Goal: Task Accomplishment & Management: Manage account settings

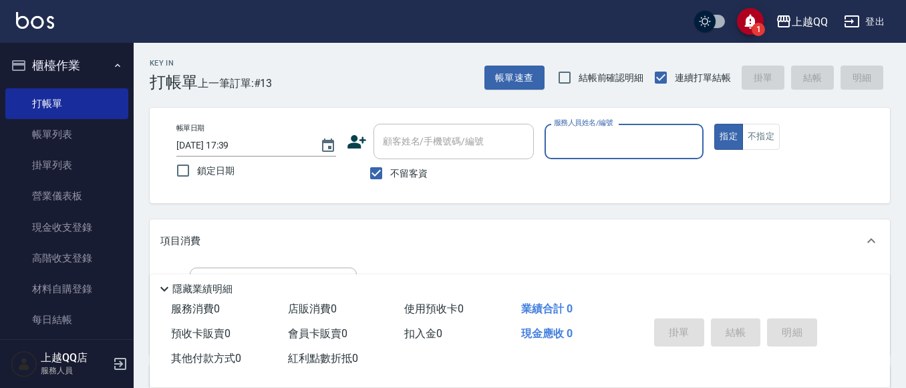
scroll to position [67, 0]
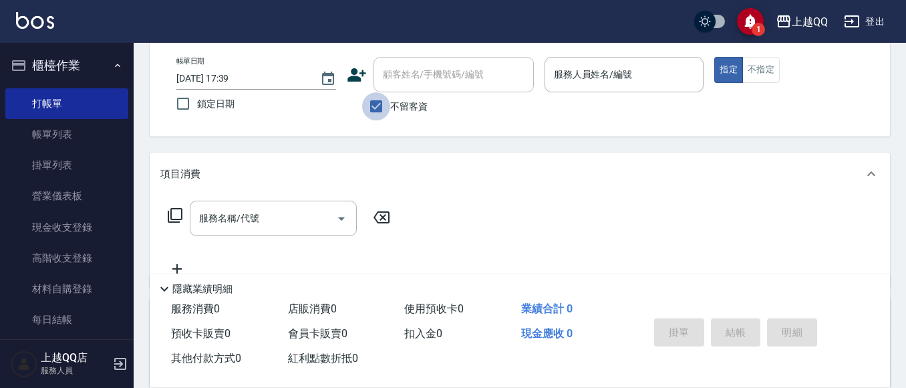
drag, startPoint x: 381, startPoint y: 98, endPoint x: 408, endPoint y: 78, distance: 34.4
click at [382, 97] on input "不留客資" at bounding box center [376, 106] width 28 height 28
checkbox input "false"
click at [408, 76] on input "顧客姓名/手機號碼/編號" at bounding box center [444, 74] width 128 height 23
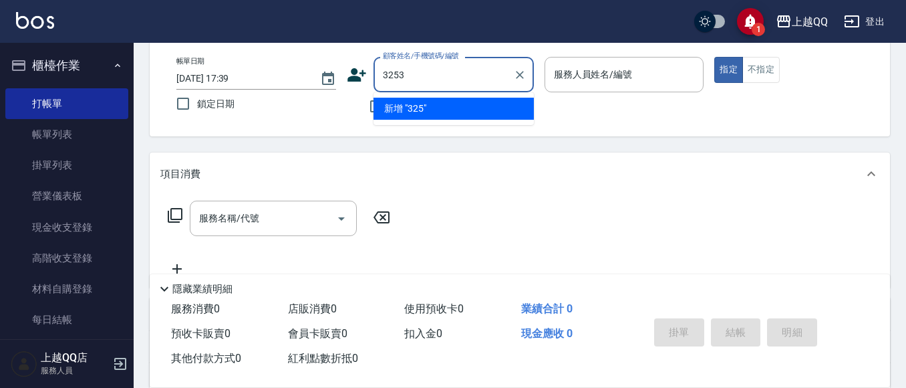
type input "3253"
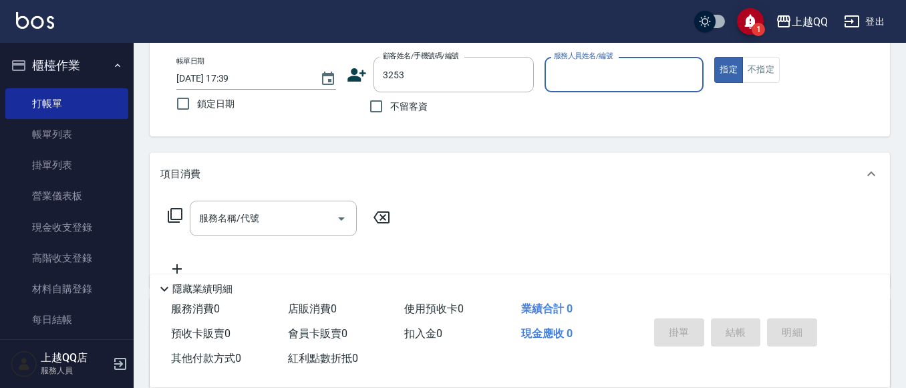
click at [715, 57] on button "指定" at bounding box center [729, 70] width 29 height 26
type button "true"
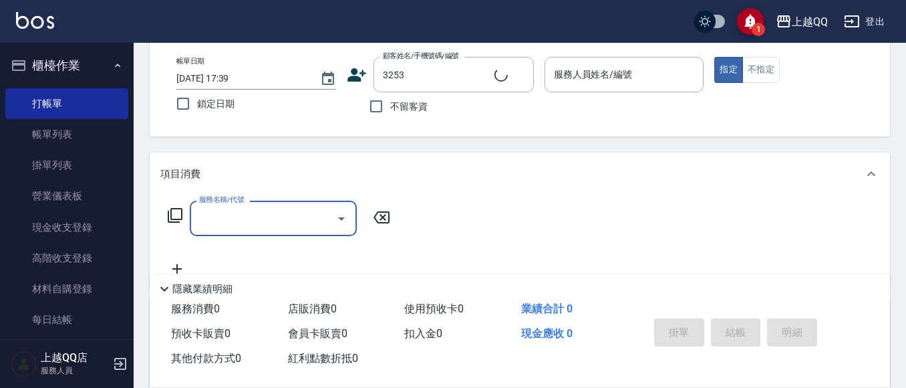
type input "石人妃/0916330727/3253"
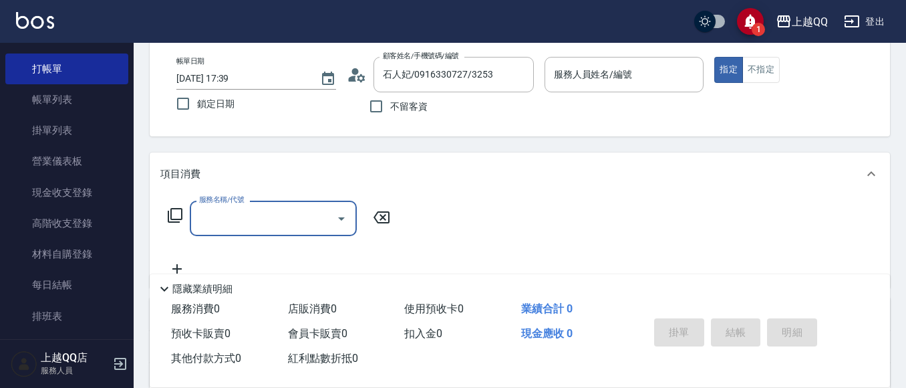
type input "欣樺-6"
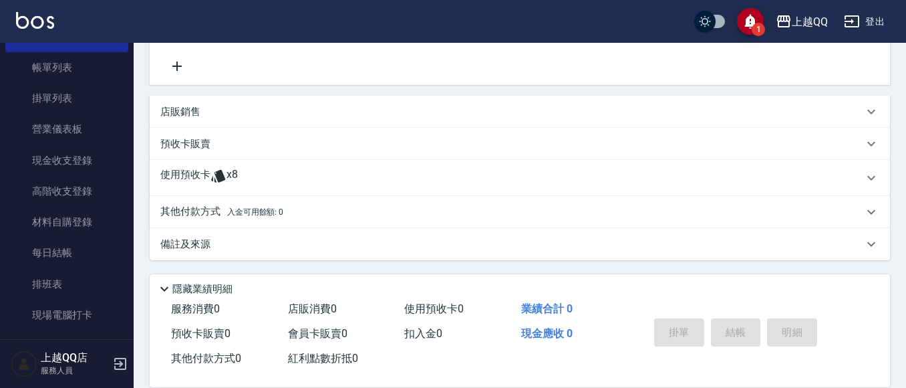
scroll to position [270, 0]
click at [230, 178] on span "x8" at bounding box center [232, 177] width 11 height 20
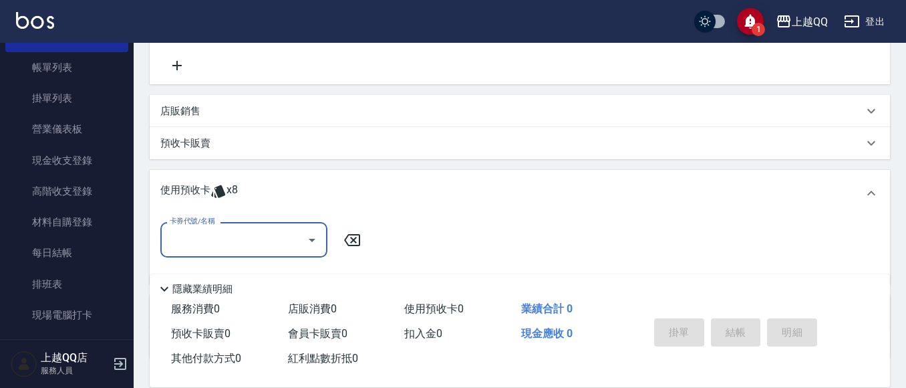
scroll to position [0, 0]
drag, startPoint x: 255, startPoint y: 233, endPoint x: 258, endPoint y: 247, distance: 14.9
click at [255, 233] on input "卡券代號/名稱" at bounding box center [233, 239] width 135 height 23
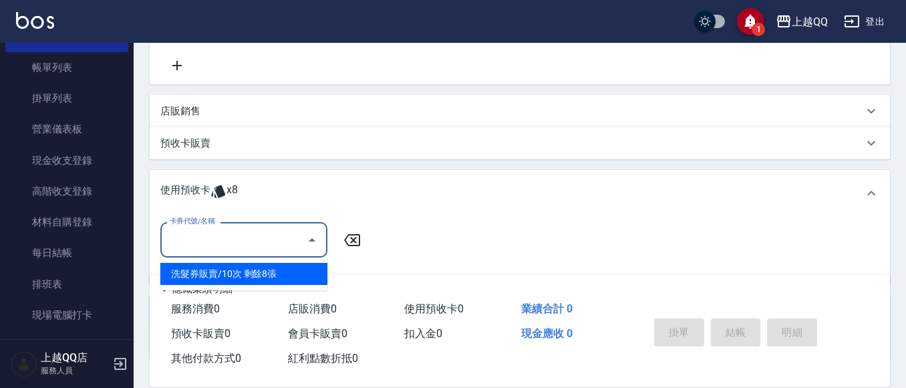
drag, startPoint x: 292, startPoint y: 271, endPoint x: 508, endPoint y: 225, distance: 220.8
click at [293, 270] on div "洗髮券販賣/10次 剩餘8張" at bounding box center [243, 274] width 167 height 22
type input "洗髮券販賣/10次"
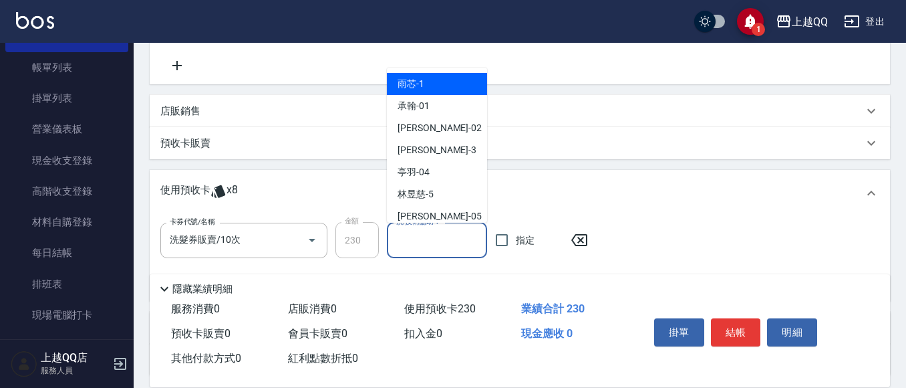
click at [426, 241] on input "洗-技術協助-1" at bounding box center [437, 240] width 88 height 23
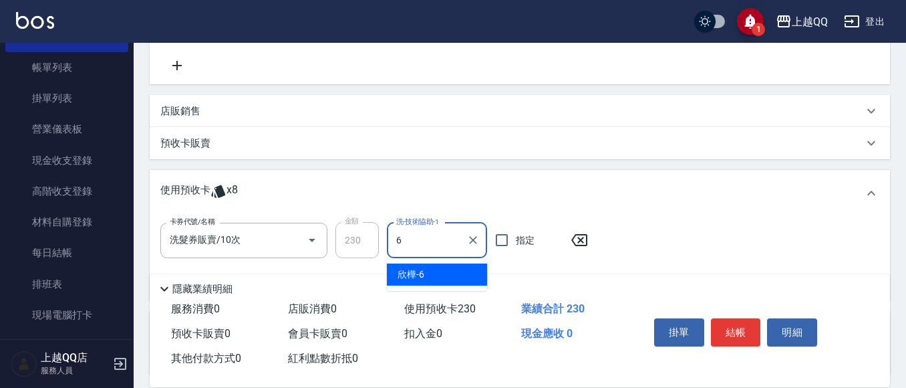
type input "欣樺-6"
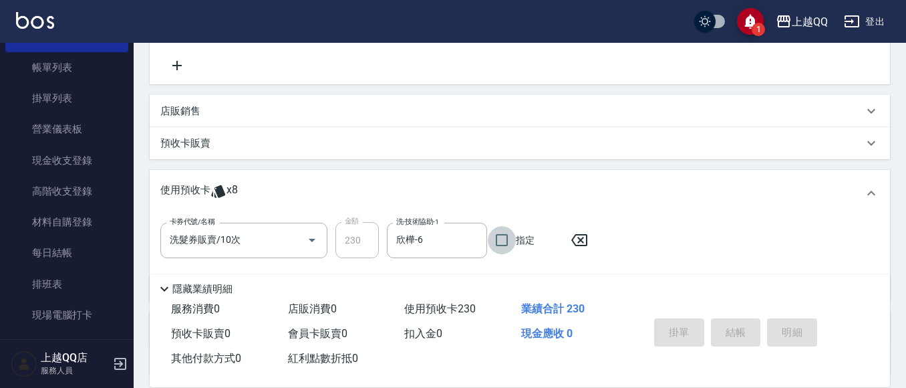
type input "[DATE] 18:21"
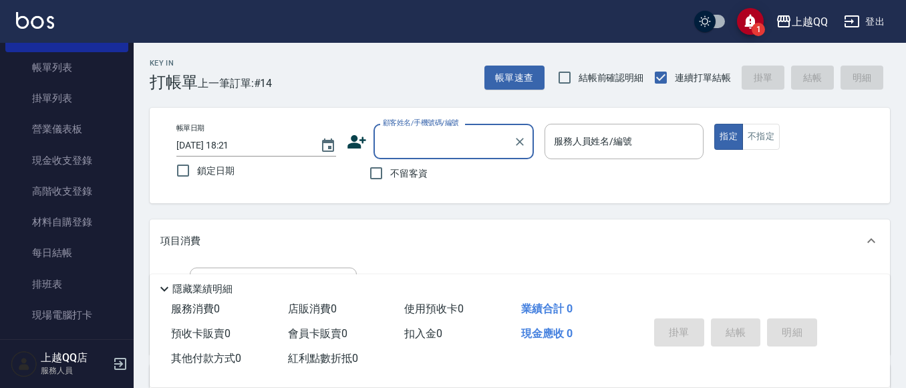
scroll to position [67, 0]
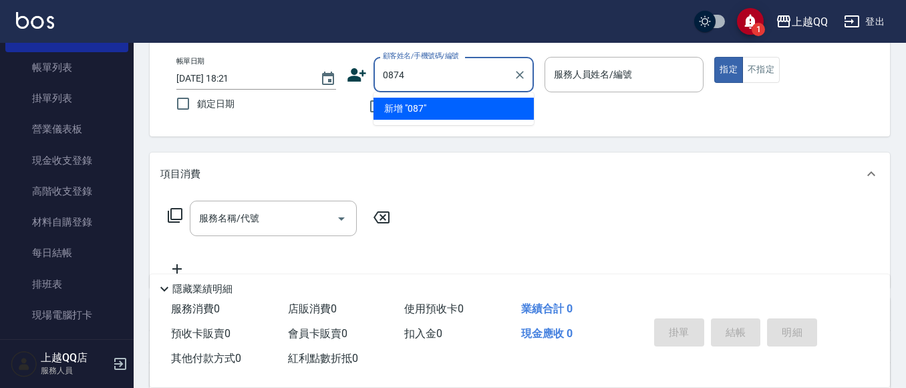
type input "0874"
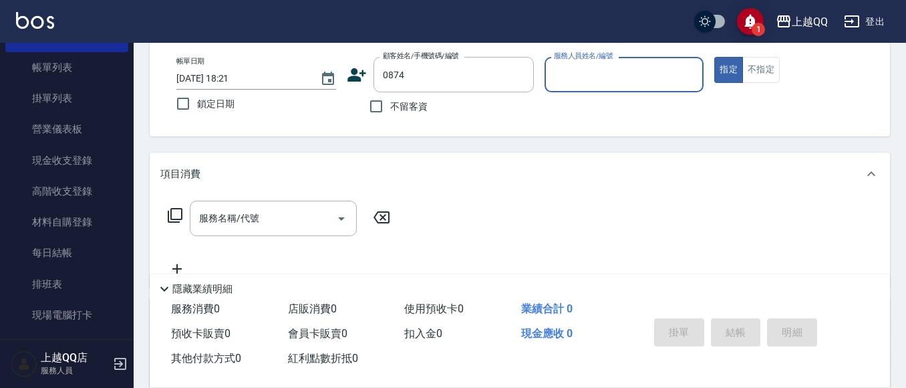
click at [715, 57] on button "指定" at bounding box center [729, 70] width 29 height 26
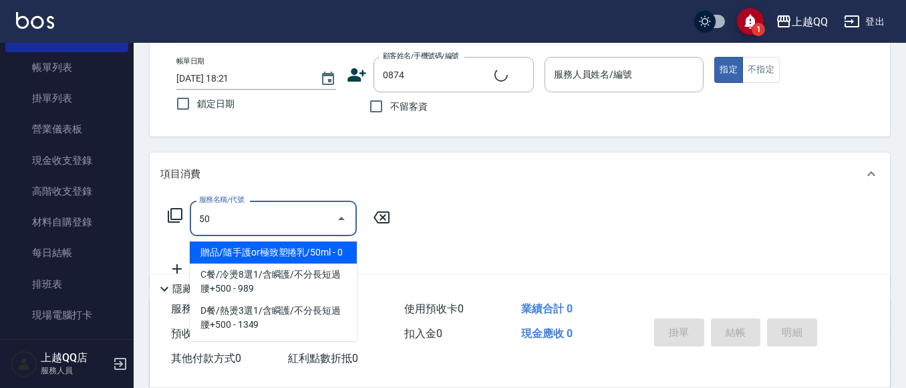
type input "502"
type input "[PERSON_NAME]/0989610709/0874"
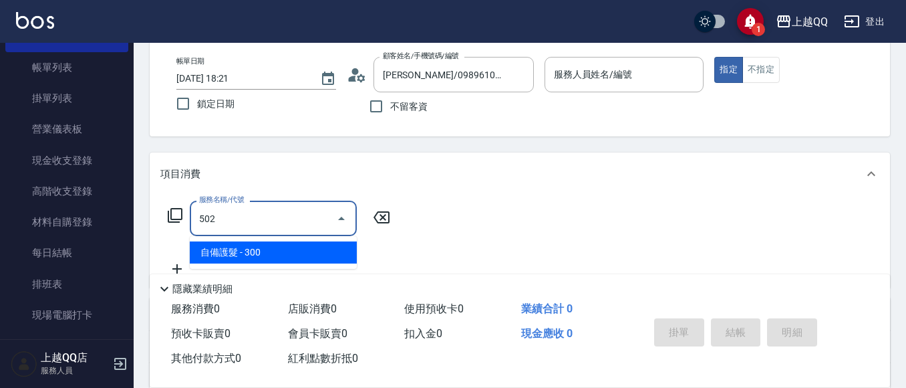
type input "欣樺-6"
type input "小麥蛋白護髮(503)"
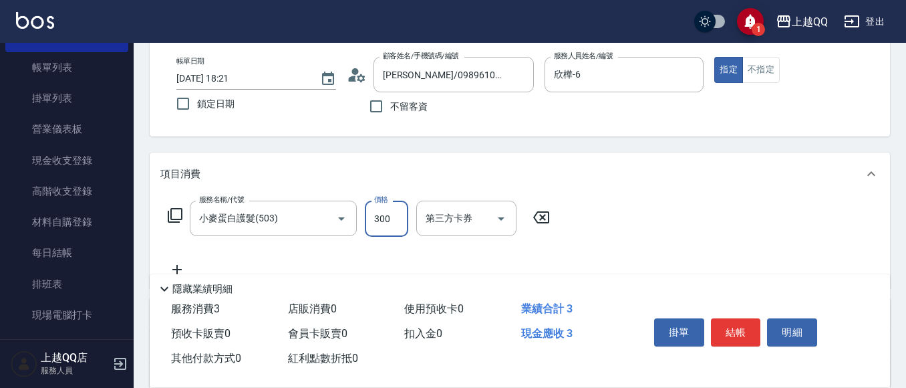
type input "300"
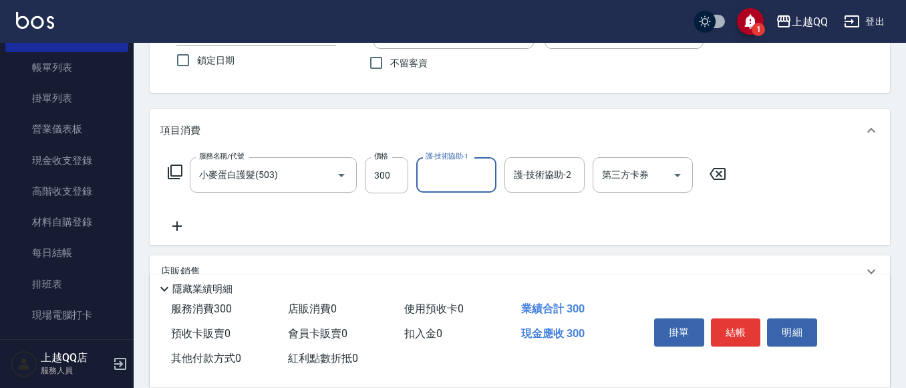
scroll to position [134, 0]
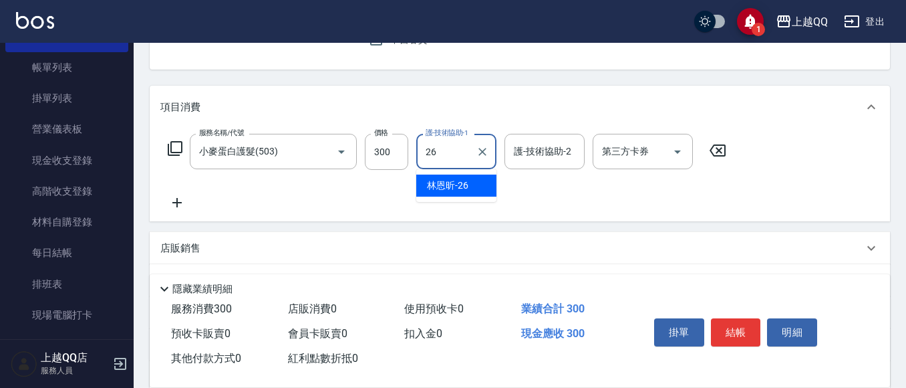
type input "[PERSON_NAME]-26"
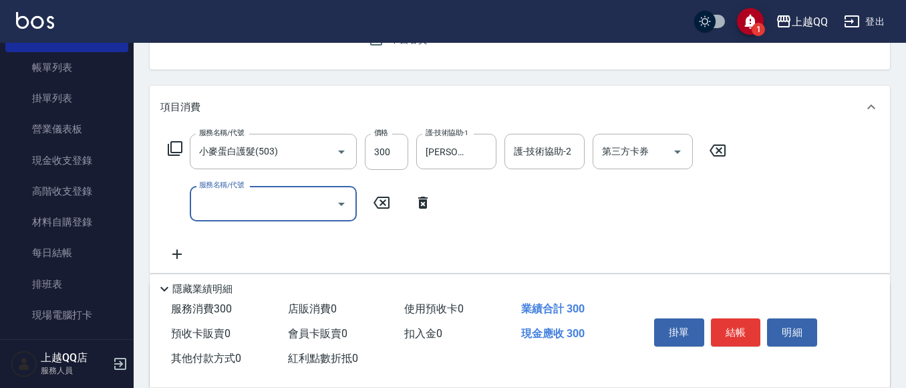
type input "5"
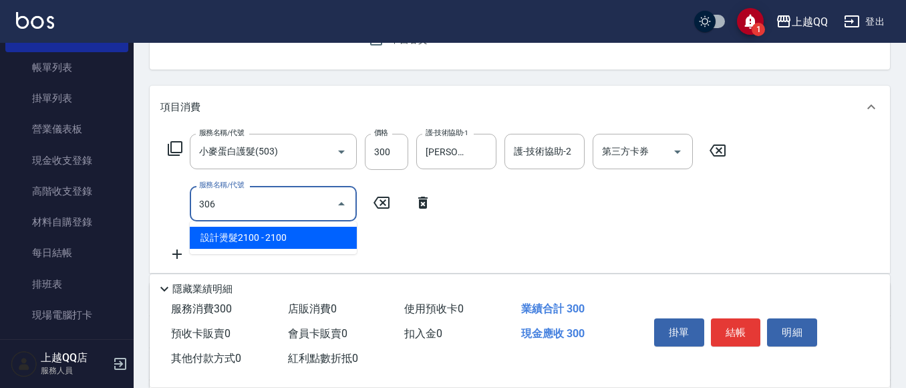
type input "設計燙髮2100(306)"
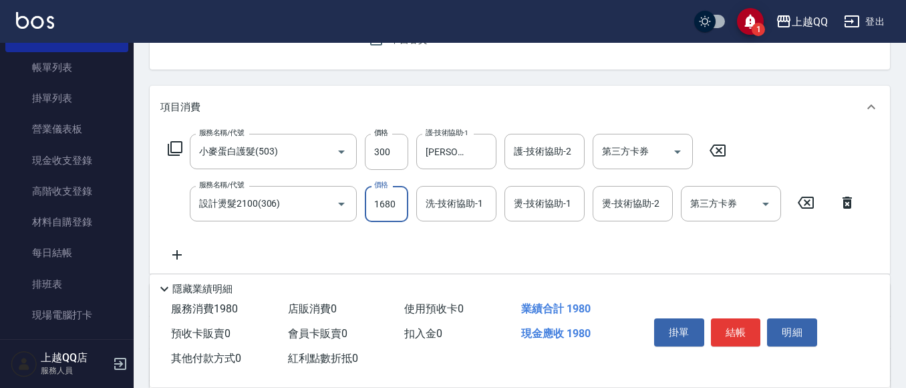
type input "1680"
type input "[PERSON_NAME]-26"
type input "+"
click at [543, 195] on input "燙-技術協助-1" at bounding box center [545, 203] width 68 height 23
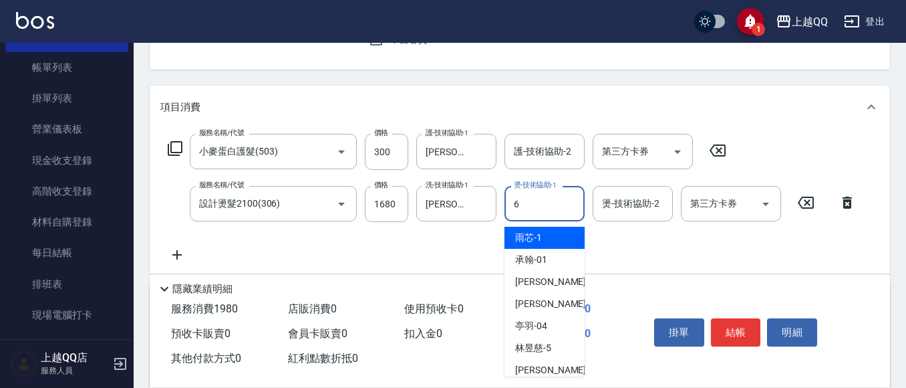
type input "欣樺-6"
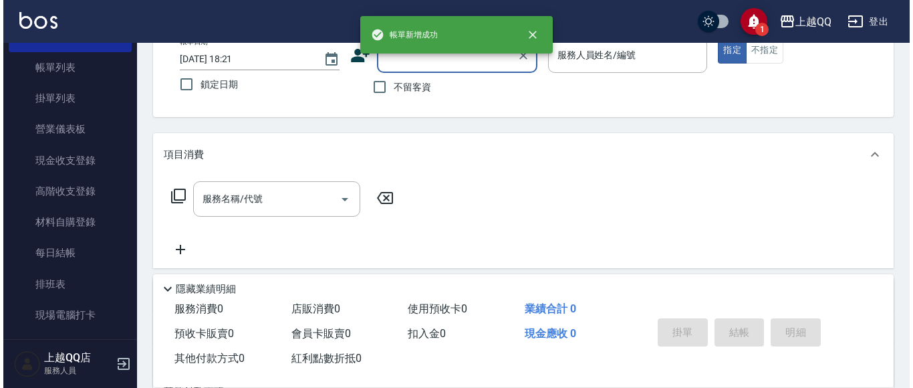
scroll to position [63, 0]
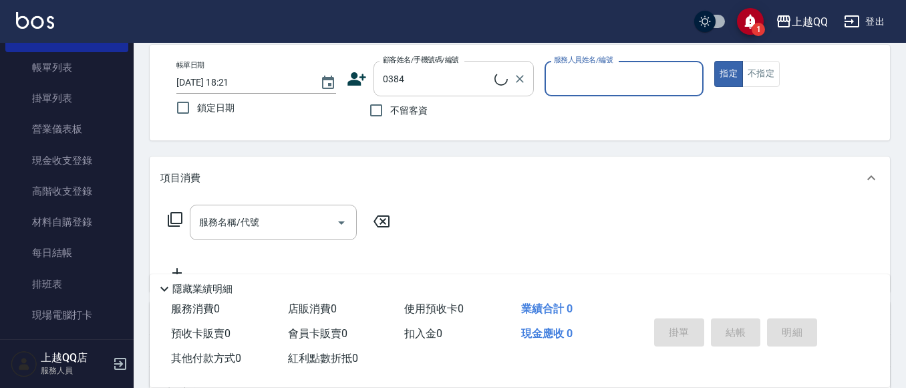
type input "[PERSON_NAME]/0918523952/0384"
type input "欣樺-6"
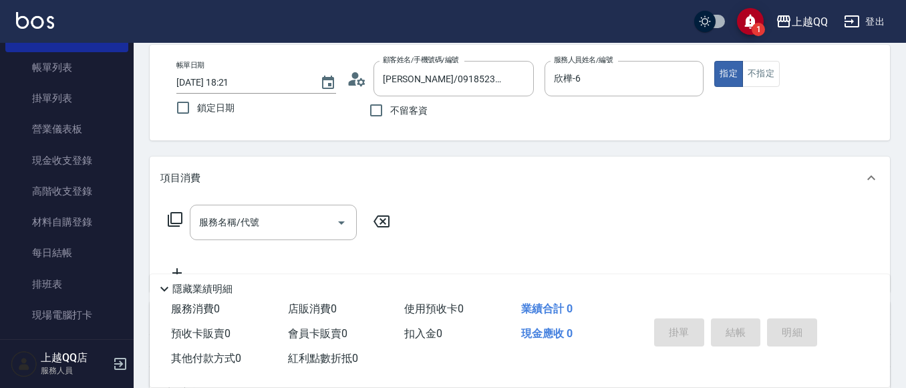
click at [359, 70] on icon at bounding box center [357, 79] width 20 height 20
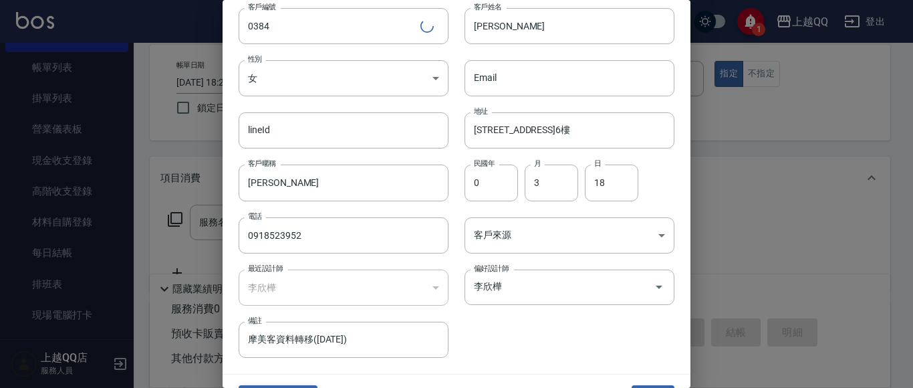
scroll to position [67, 0]
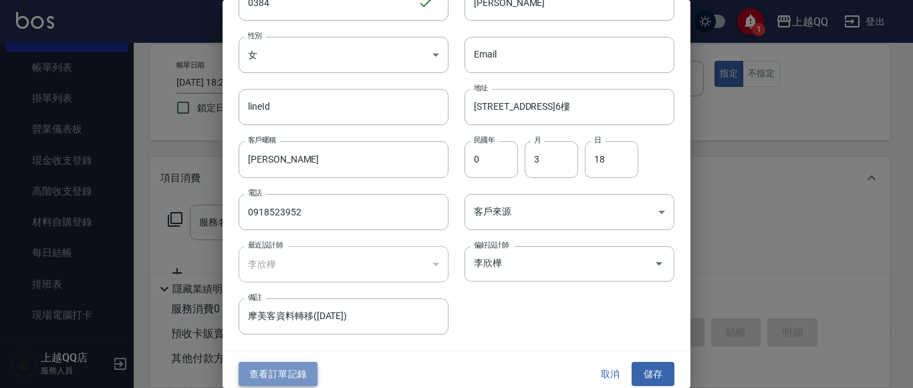
click at [285, 375] on button "查看訂單記錄" at bounding box center [278, 374] width 79 height 25
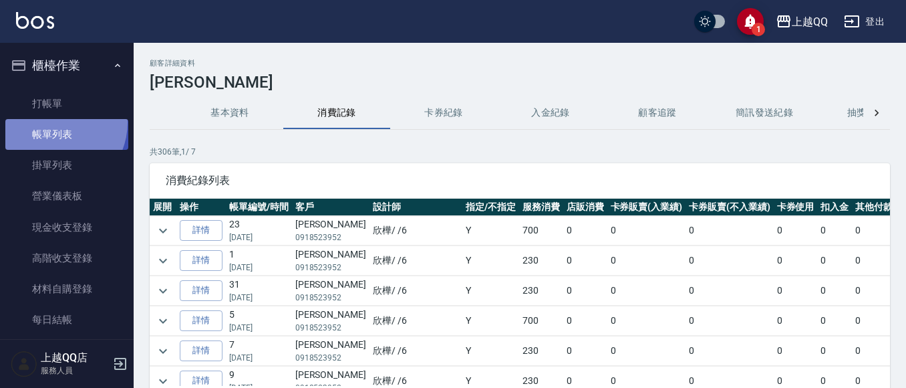
drag, startPoint x: 51, startPoint y: 122, endPoint x: 87, endPoint y: 102, distance: 41.0
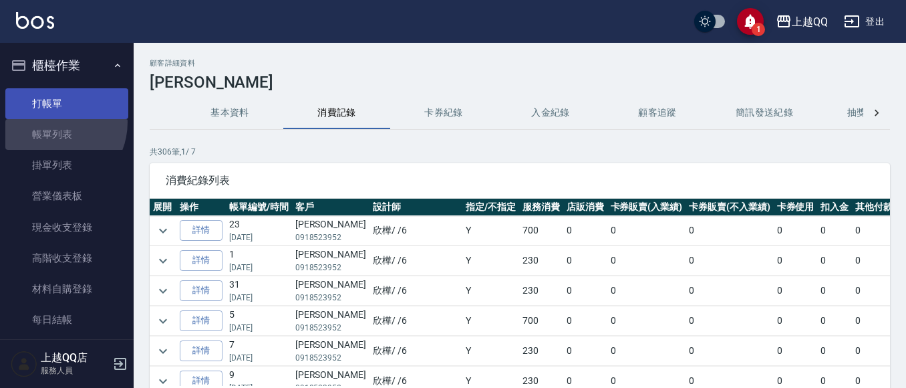
click at [53, 121] on link "帳單列表" at bounding box center [66, 134] width 123 height 31
click at [87, 102] on link "打帳單" at bounding box center [66, 103] width 123 height 31
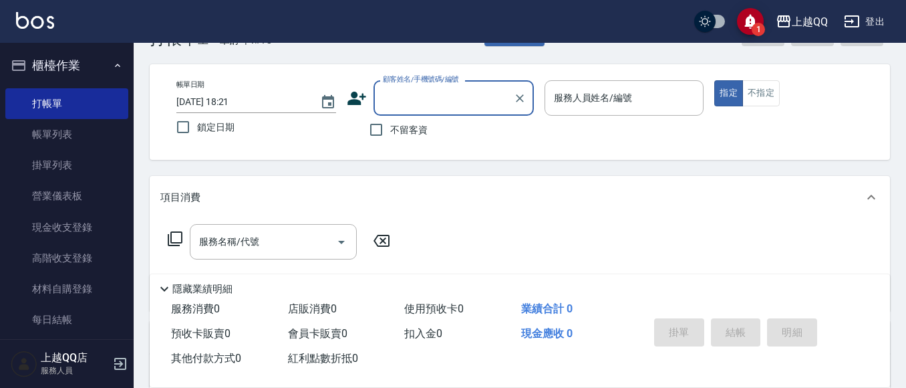
scroll to position [67, 0]
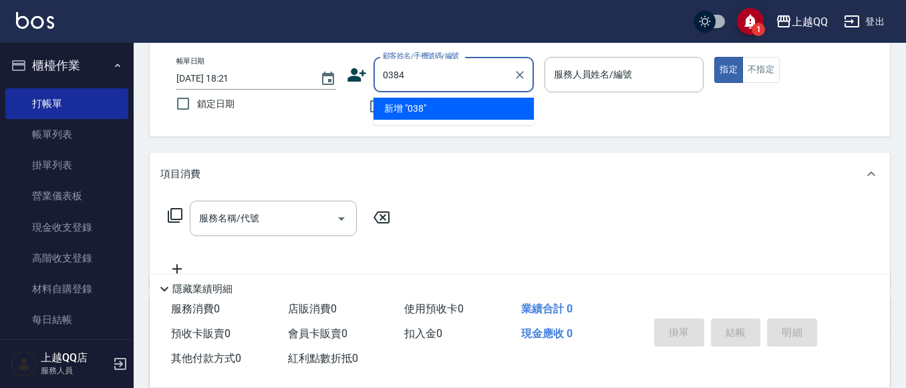
type input "0384"
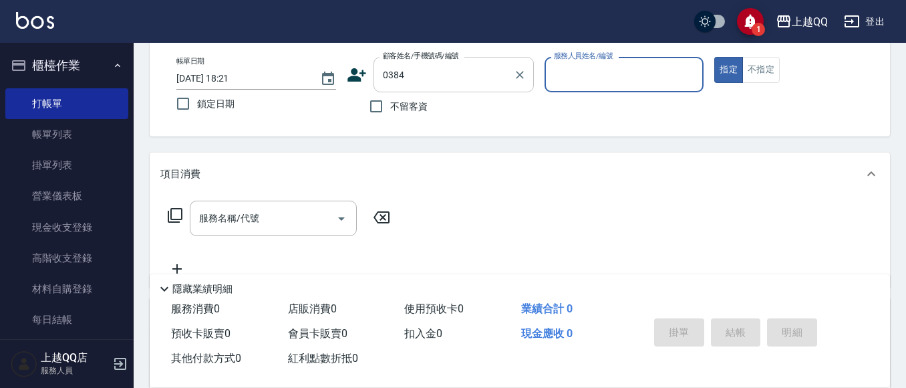
click at [715, 57] on button "指定" at bounding box center [729, 70] width 29 height 26
type button "true"
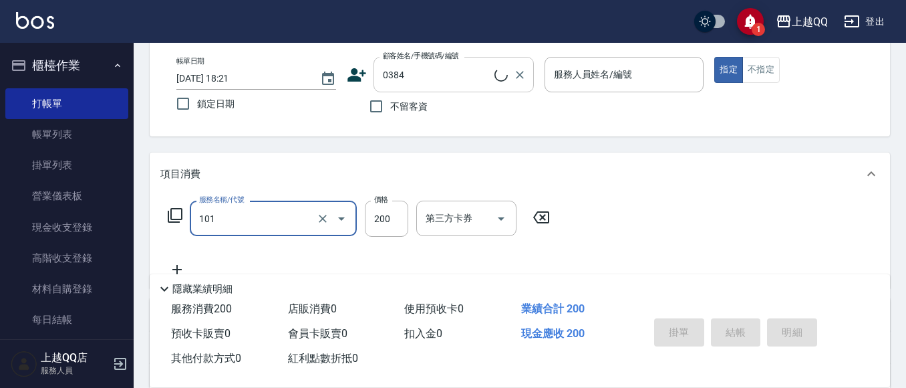
type input "洗髮(101)"
type input "2"
type input "[PERSON_NAME]/0918523952/0384"
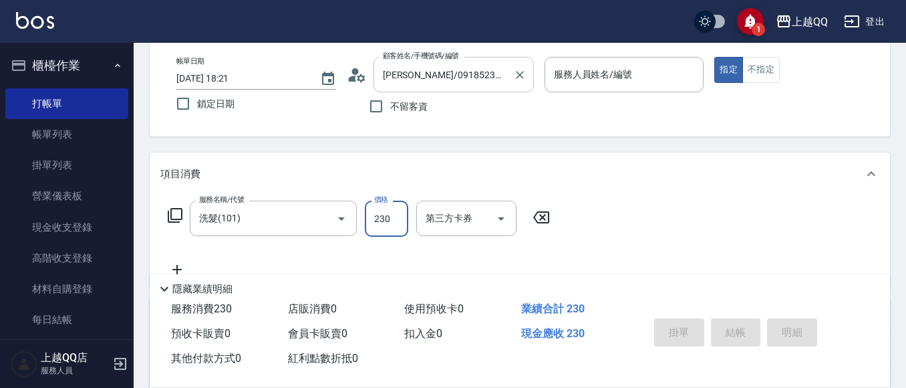
type input "230"
type input "欣樺-6"
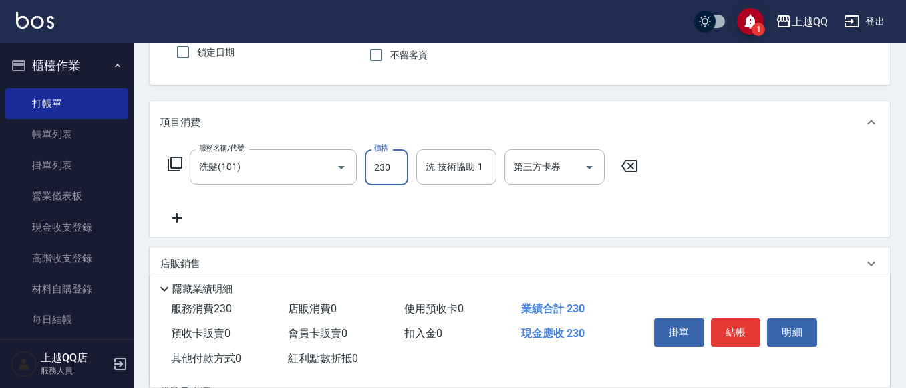
scroll to position [134, 0]
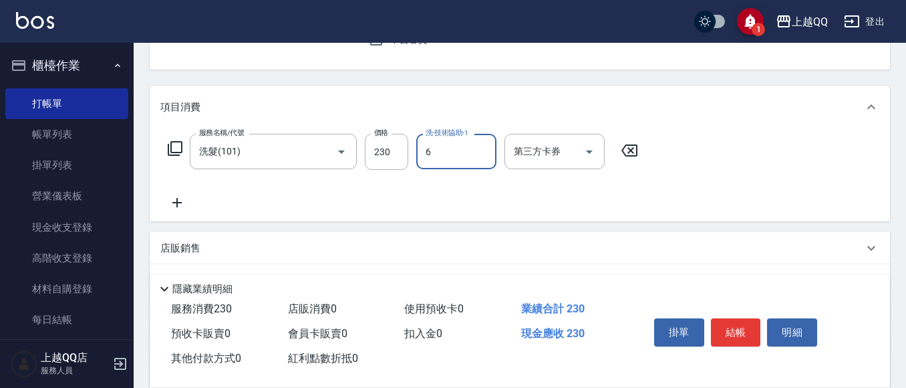
type input "欣樺-6"
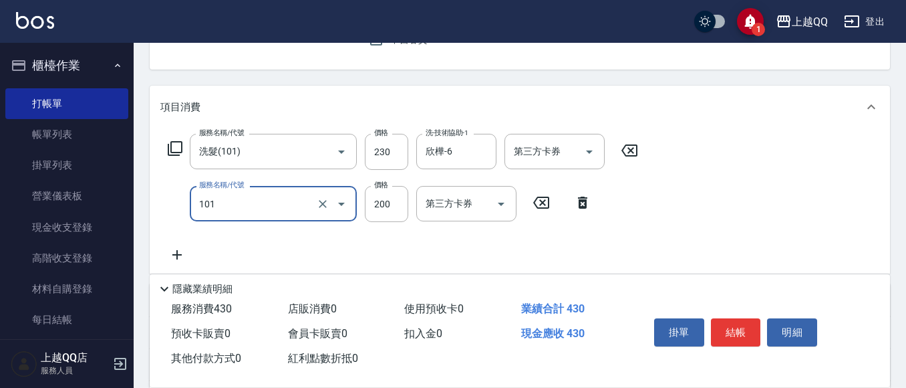
type input "洗髮(101)"
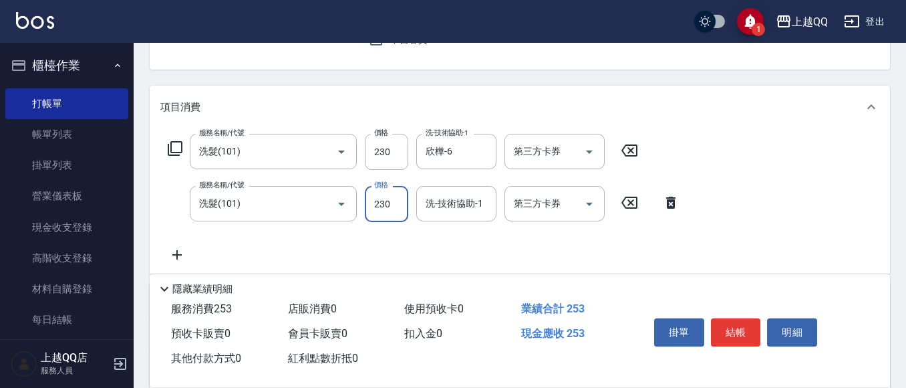
type input "230"
type input "[PERSON_NAME]5"
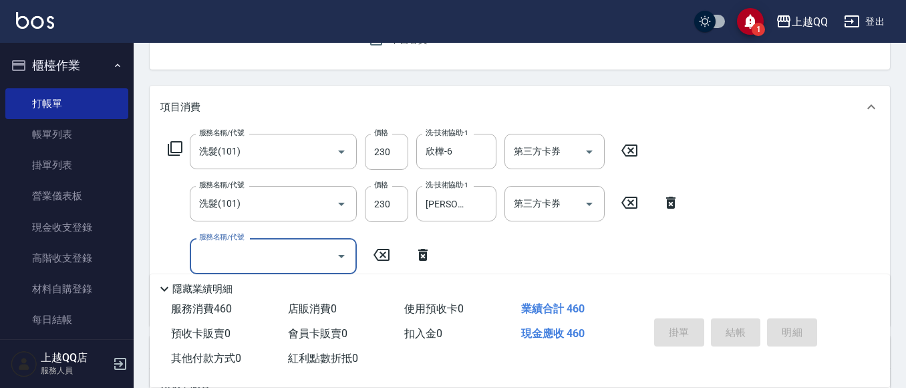
type input "[DATE] 18:22"
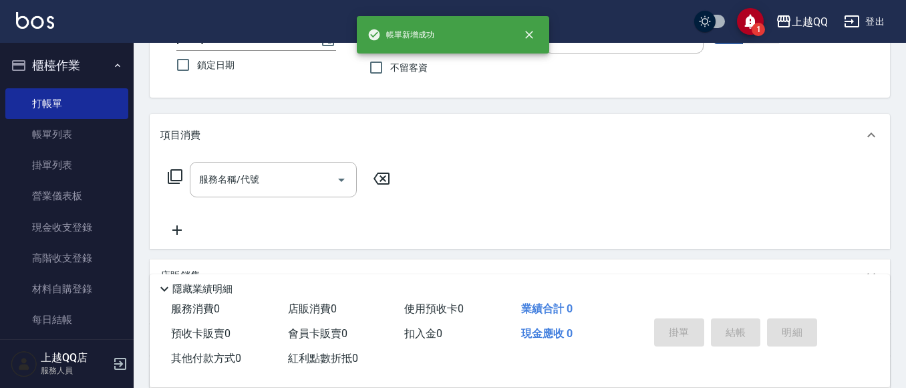
scroll to position [63, 0]
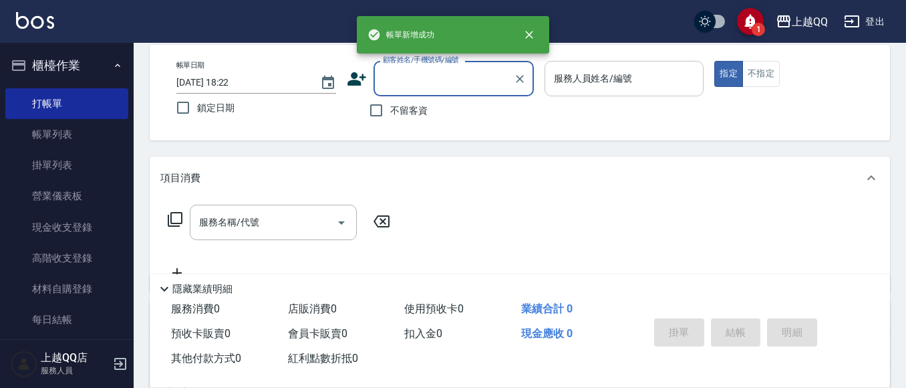
drag, startPoint x: 378, startPoint y: 108, endPoint x: 673, endPoint y: 82, distance: 296.6
click at [379, 110] on input "不留客資" at bounding box center [376, 110] width 28 height 28
checkbox input "true"
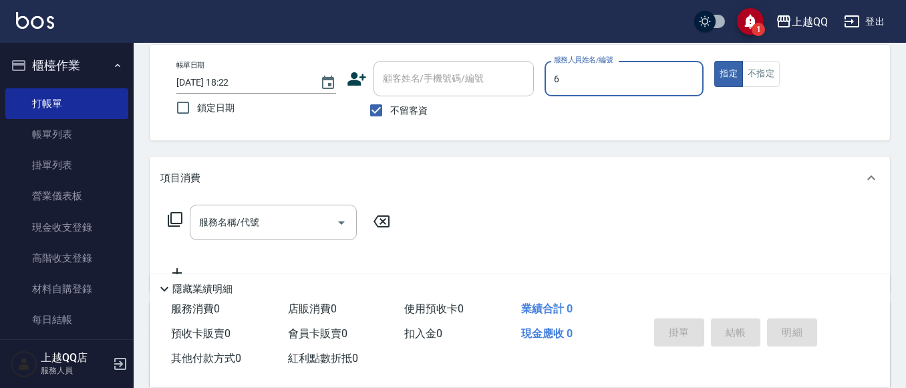
type input "欣樺-6"
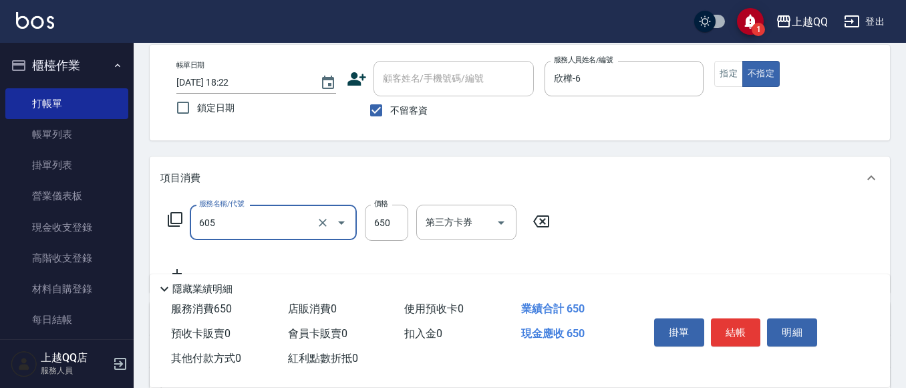
type input "[PERSON_NAME]頭皮冰鎮舒活洗髮(605)"
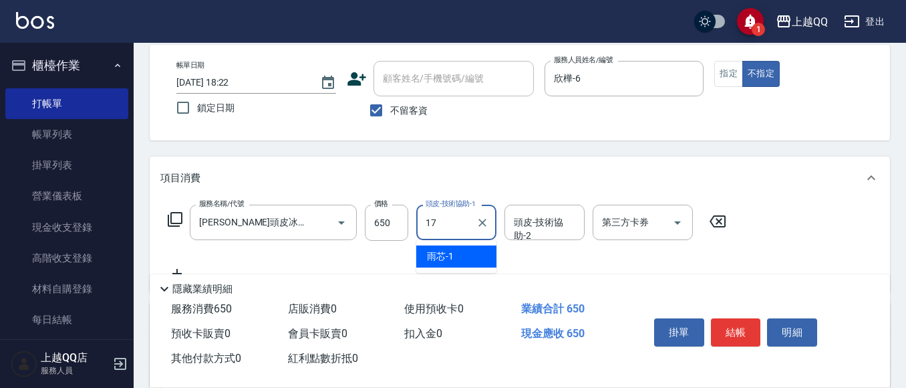
type input "心佑-17"
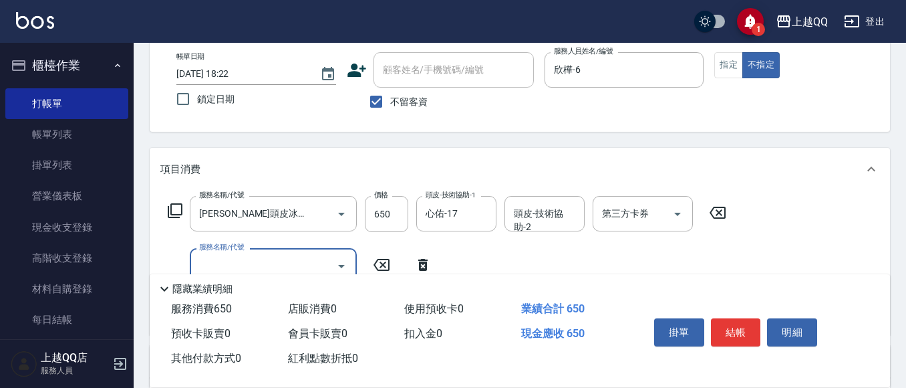
scroll to position [130, 0]
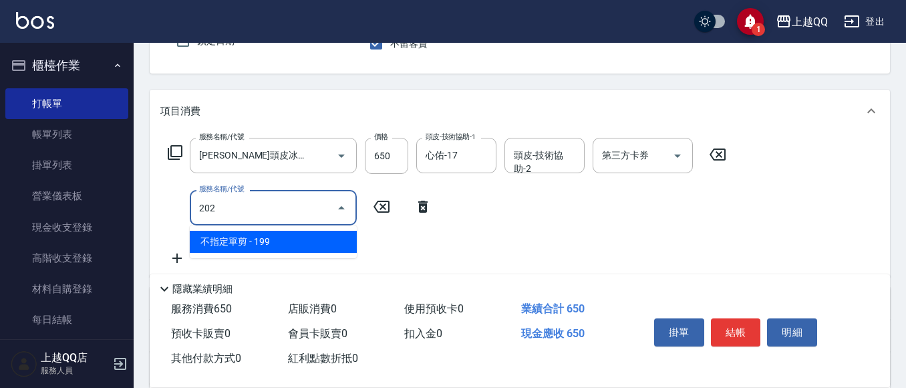
type input "不指定單剪(202)"
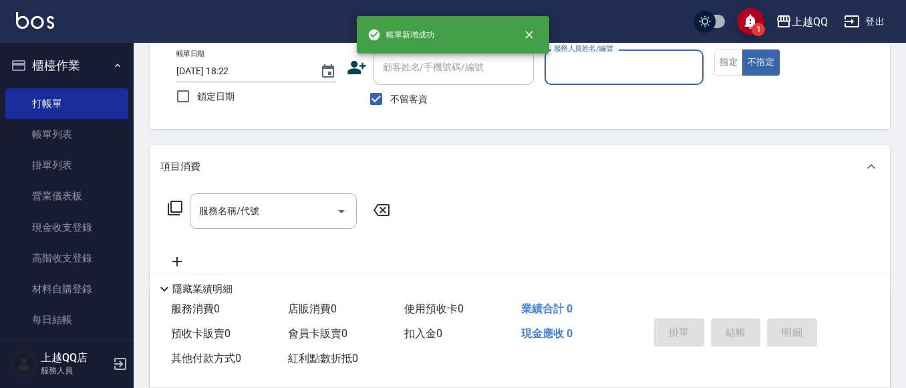
scroll to position [63, 0]
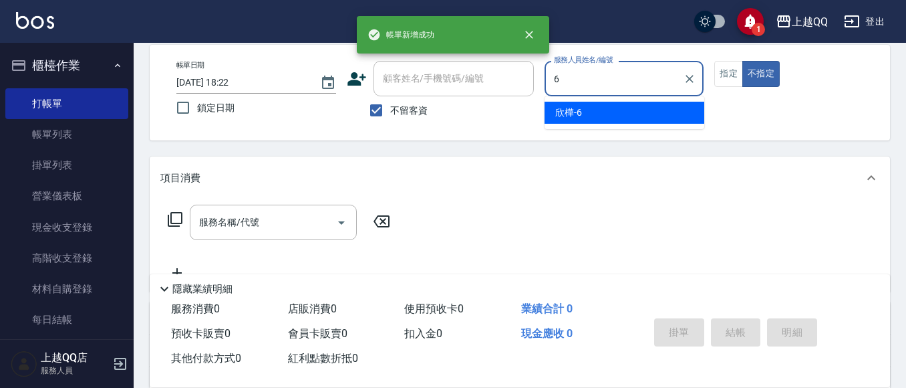
type input "欣樺-6"
type button "false"
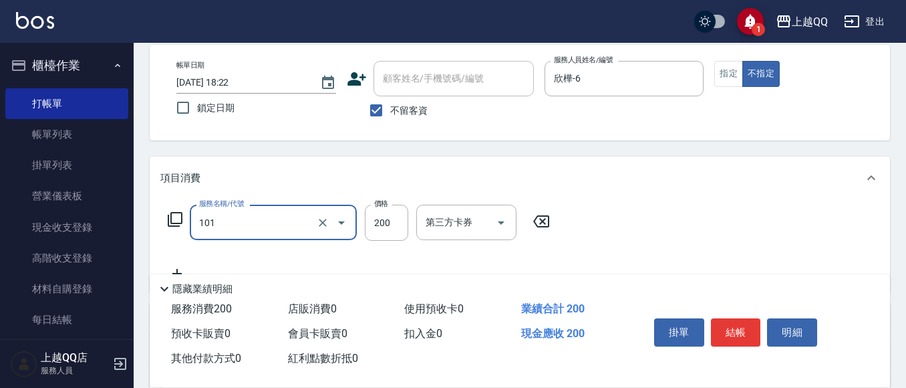
type input "洗髮(101)"
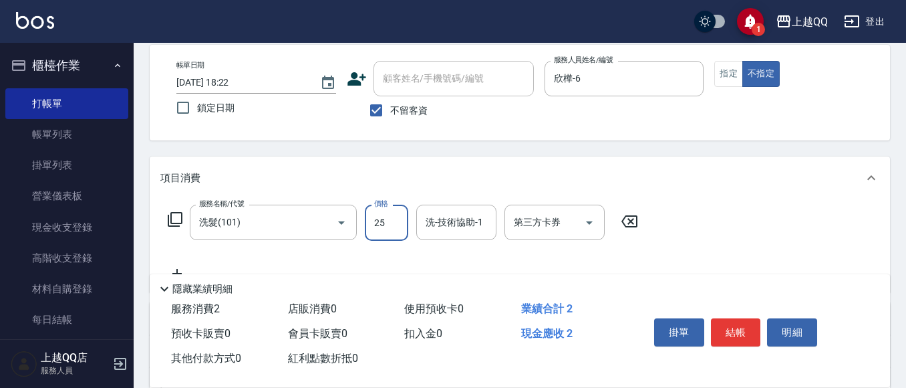
type input "250"
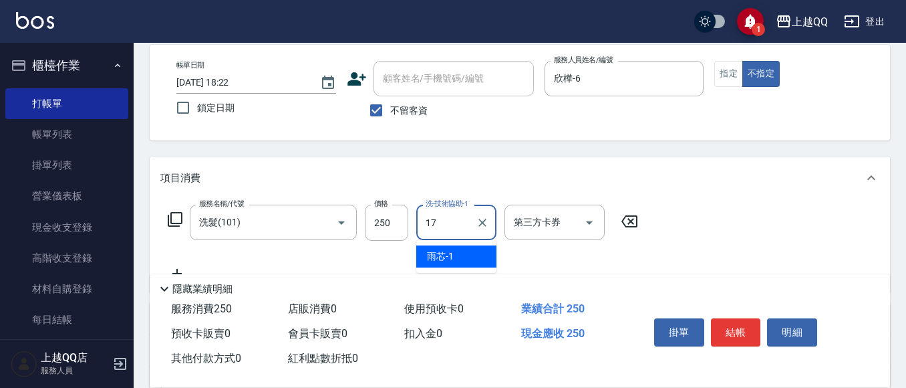
type input "心佑-17"
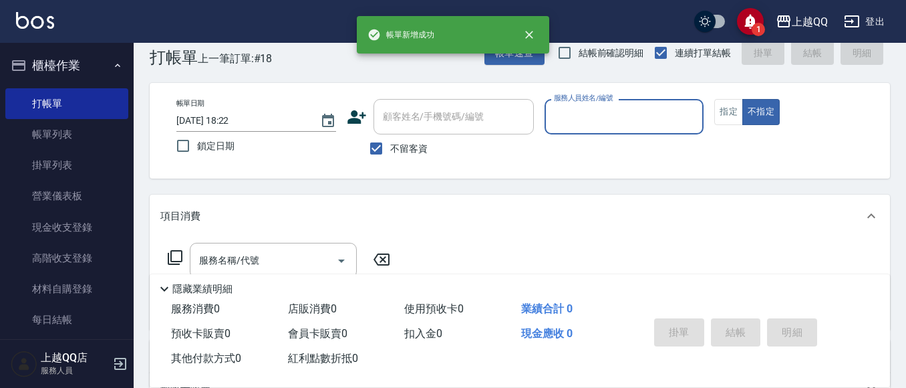
scroll to position [67, 0]
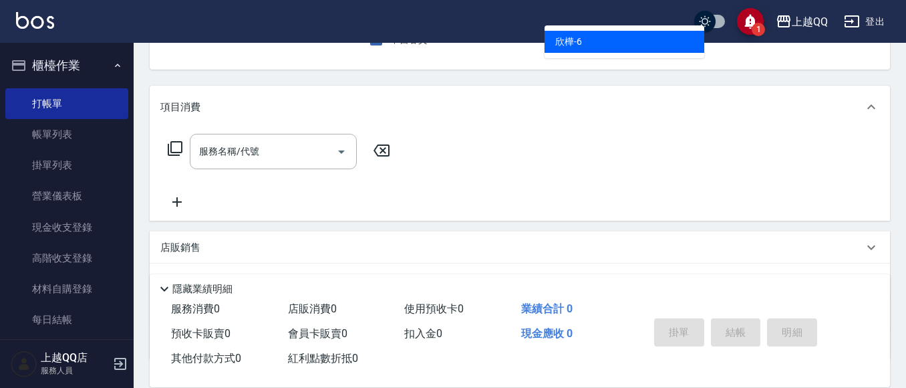
type input "欣樺-6"
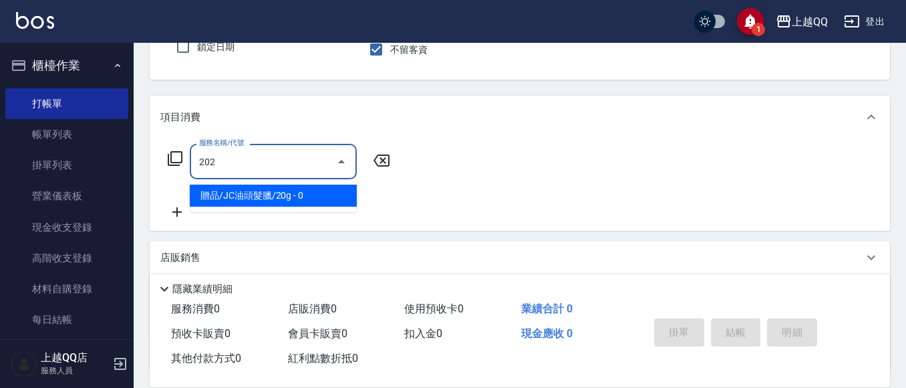
type input "不指定單剪(202)"
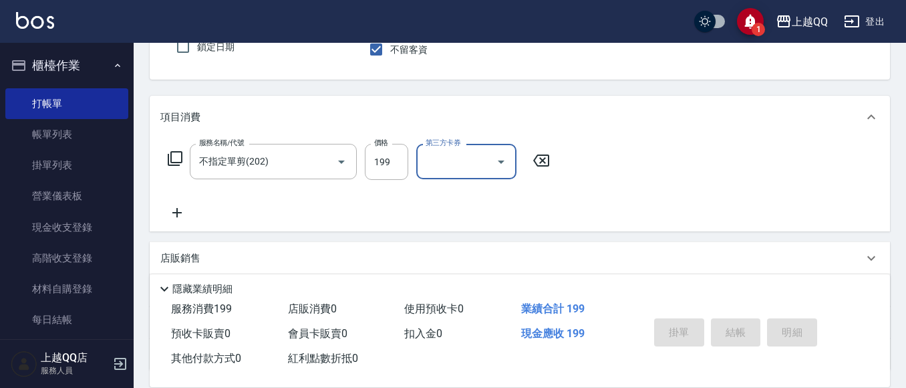
type input "[DATE] 18:23"
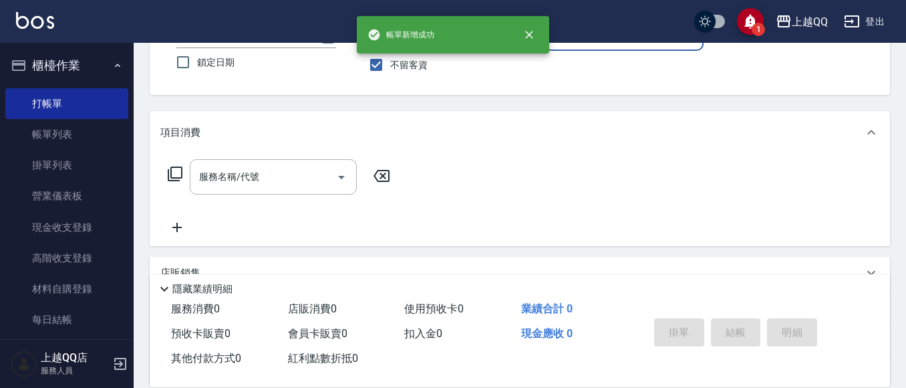
scroll to position [57, 0]
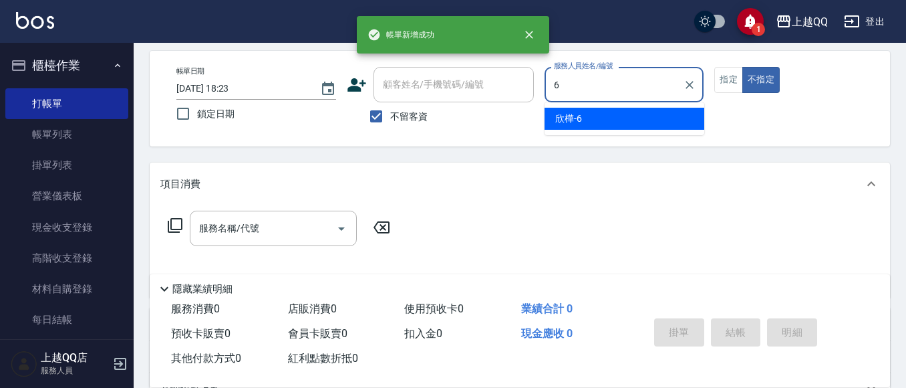
type input "欣樺-6"
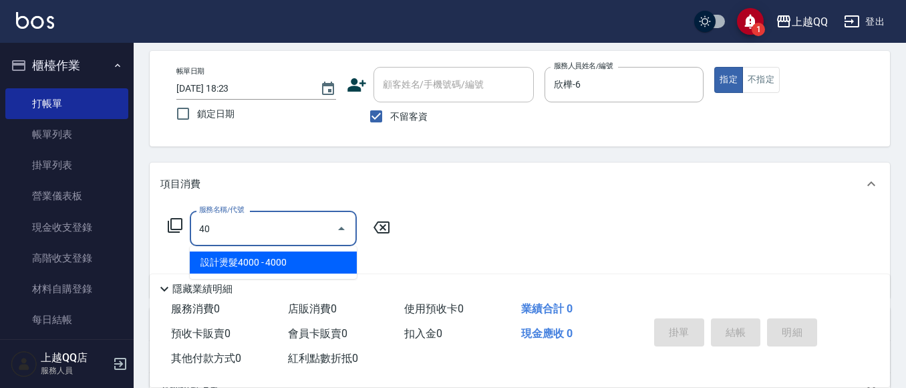
type input "405"
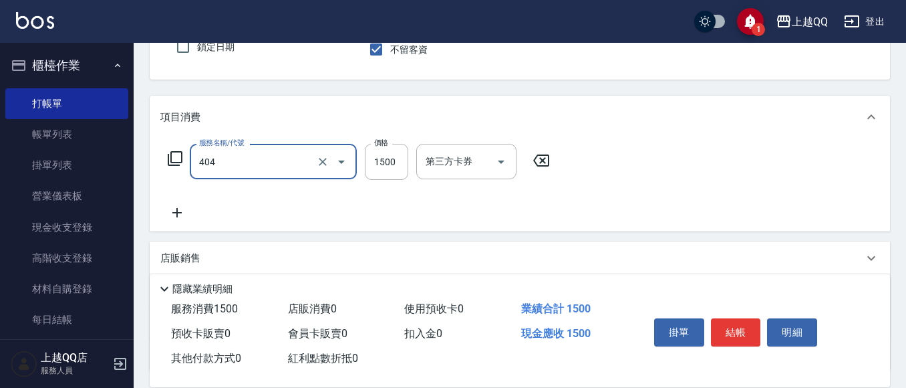
type input "設計染髮(404)"
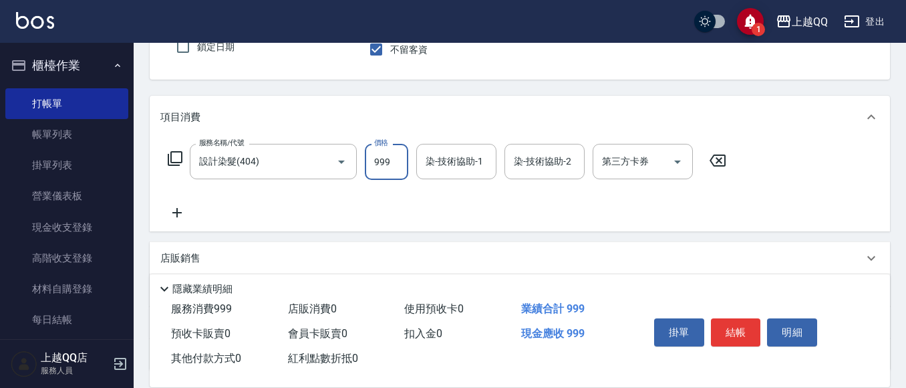
type input "999"
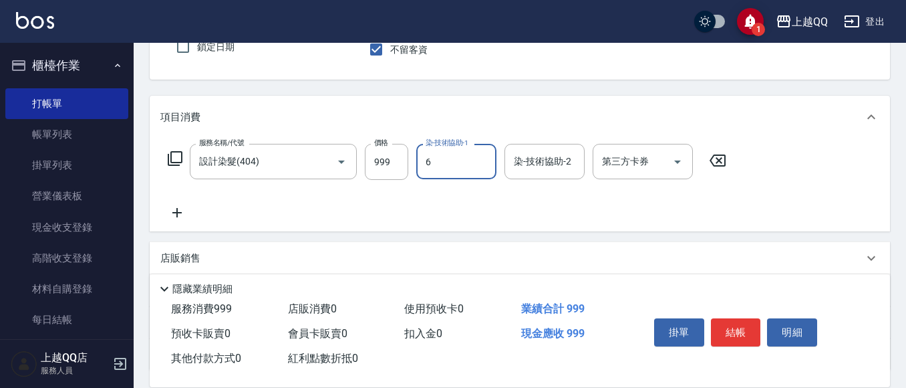
type input "欣樺-6"
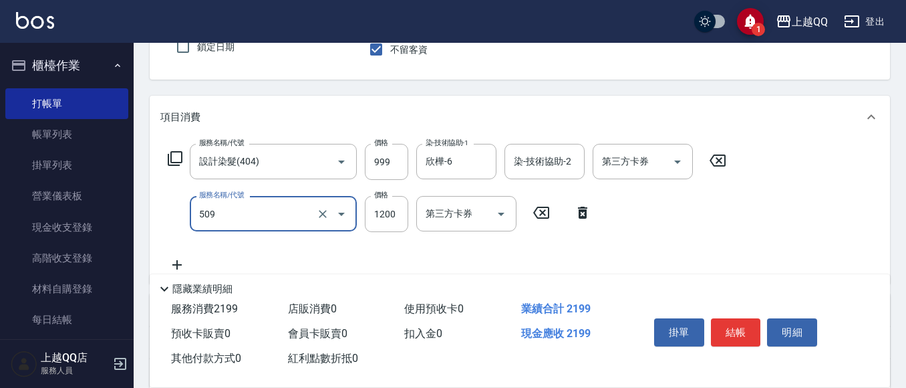
type input "葳柔強效護髮(509)"
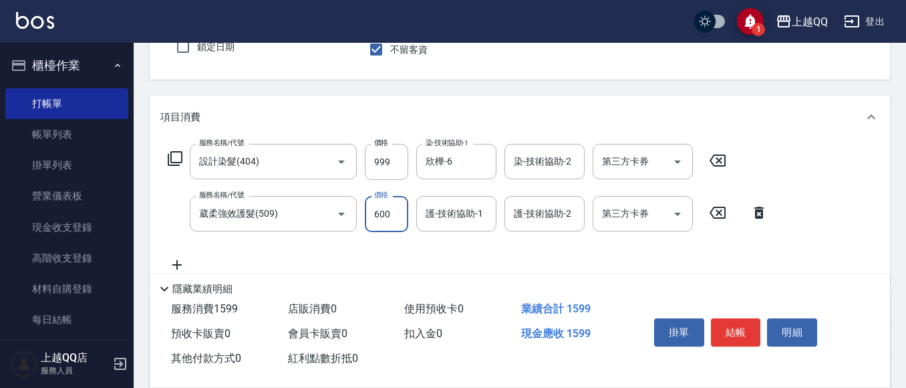
type input "600"
type input "[PERSON_NAME]-26"
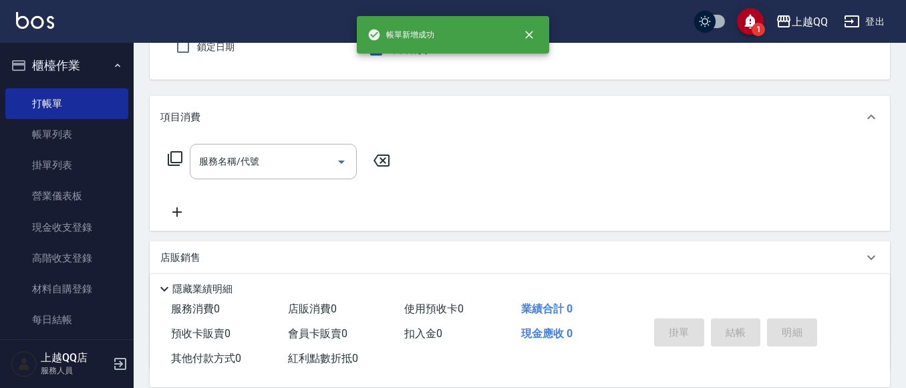
scroll to position [57, 0]
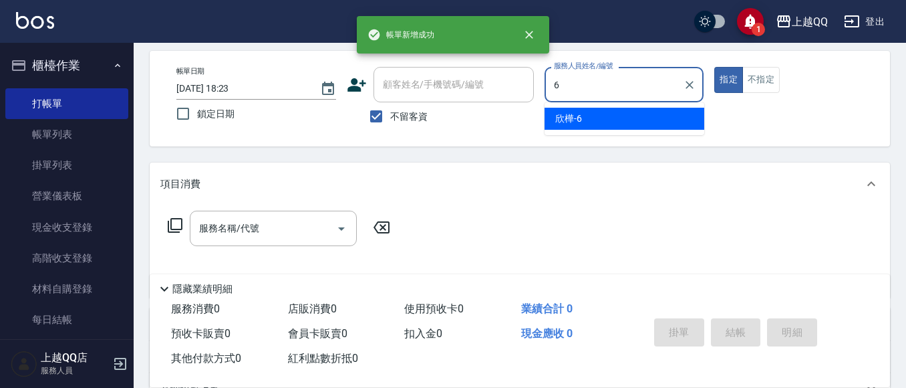
type input "欣樺-6"
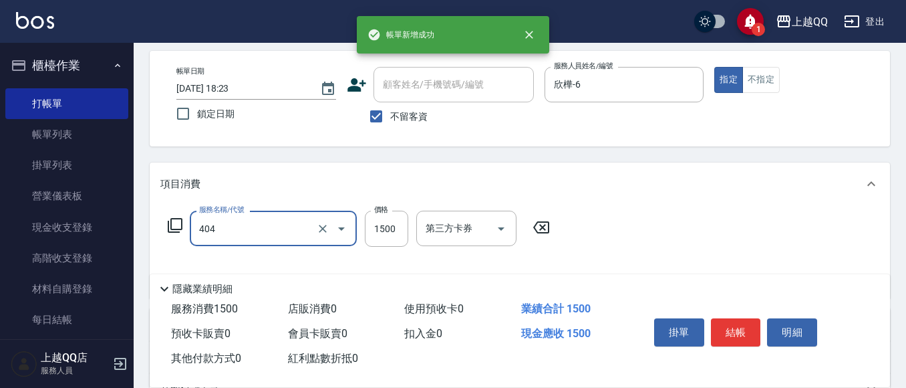
type input "設計染髮(404)"
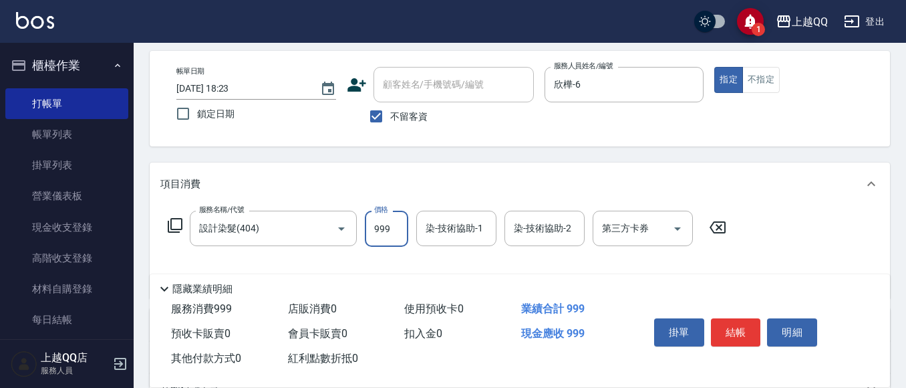
type input "999"
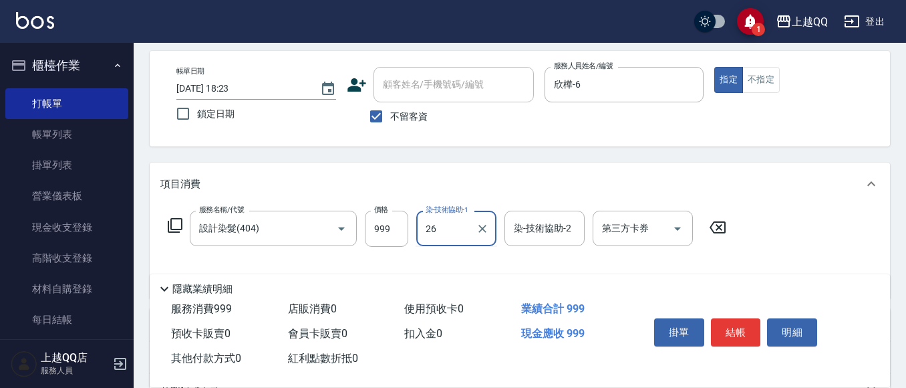
type input "[PERSON_NAME]-26"
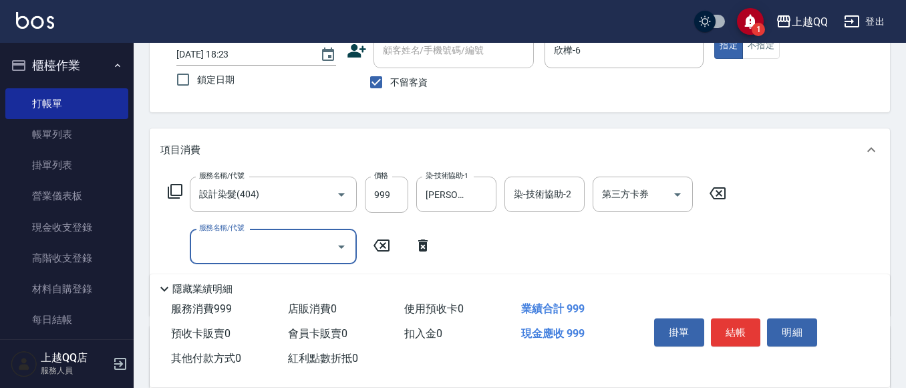
scroll to position [124, 0]
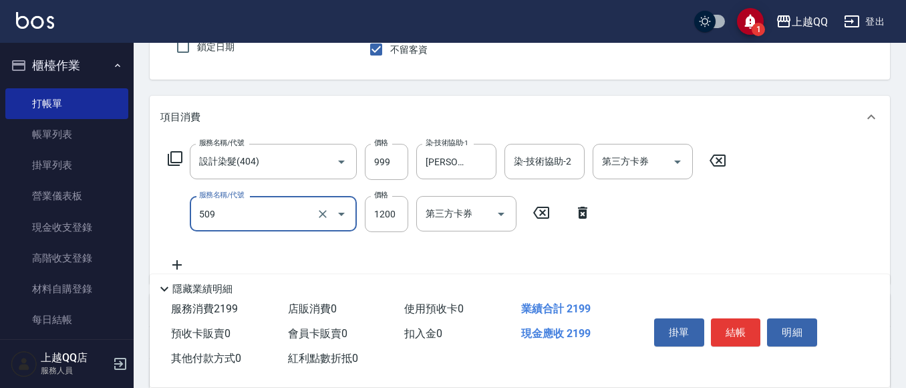
type input "葳柔強效護髮(509)"
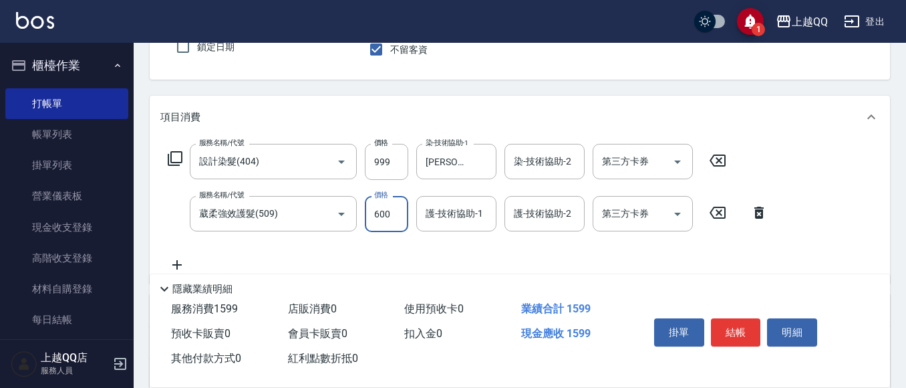
type input "600"
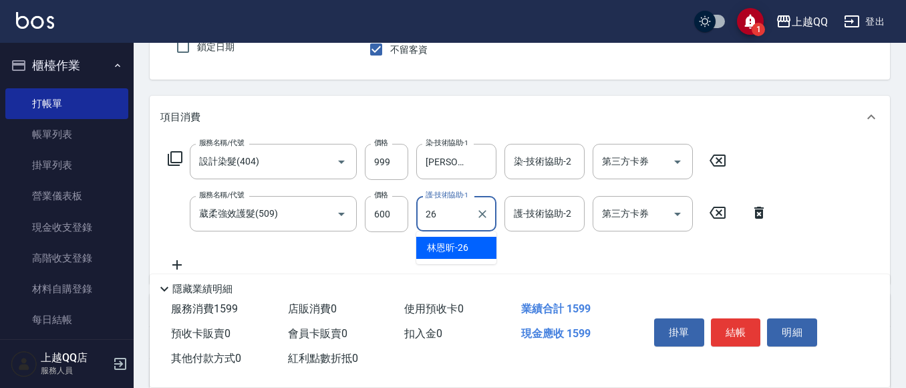
type input "[PERSON_NAME]-26"
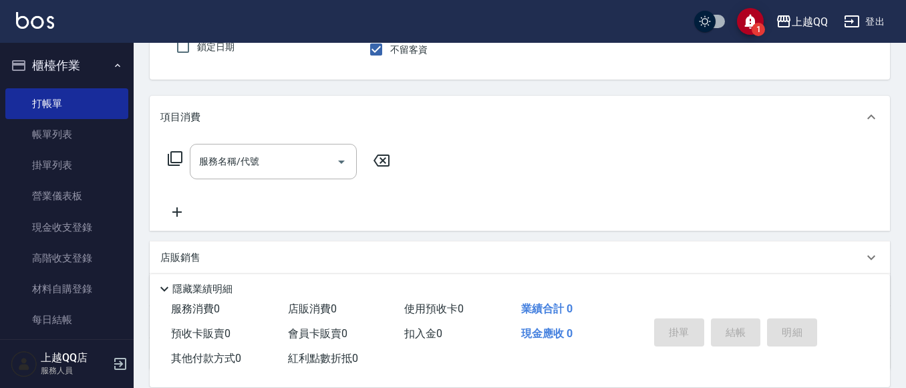
type input "欣樺-6"
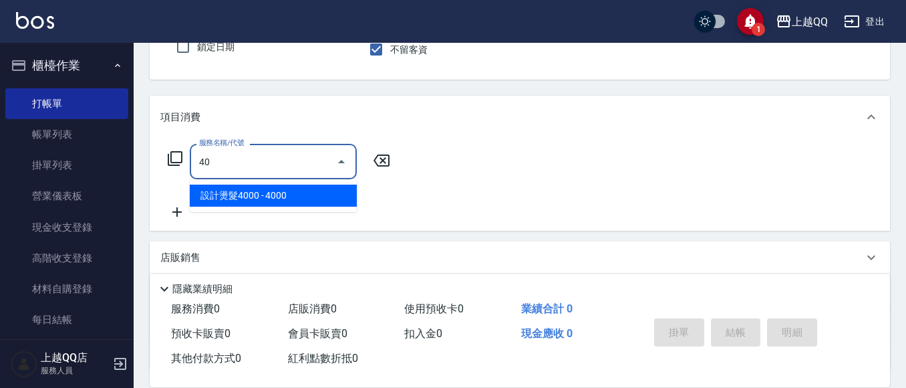
type input "4"
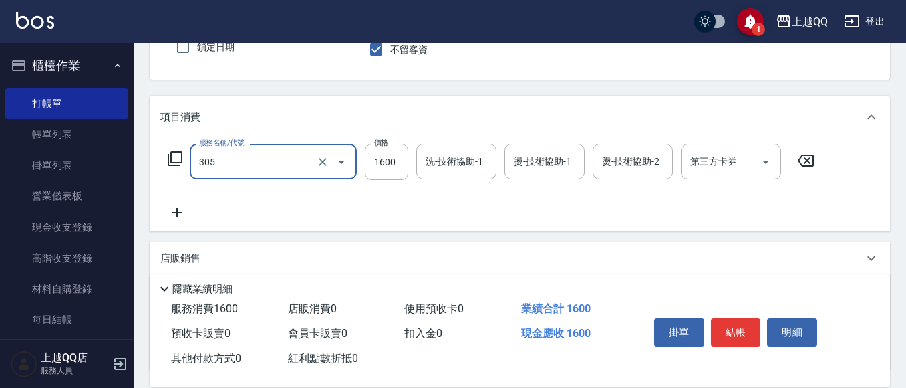
type input "設計燙髮1600(305)"
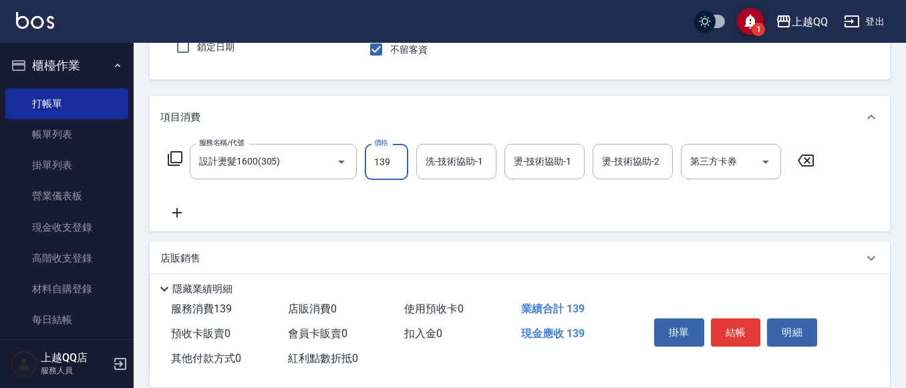
type input "1399"
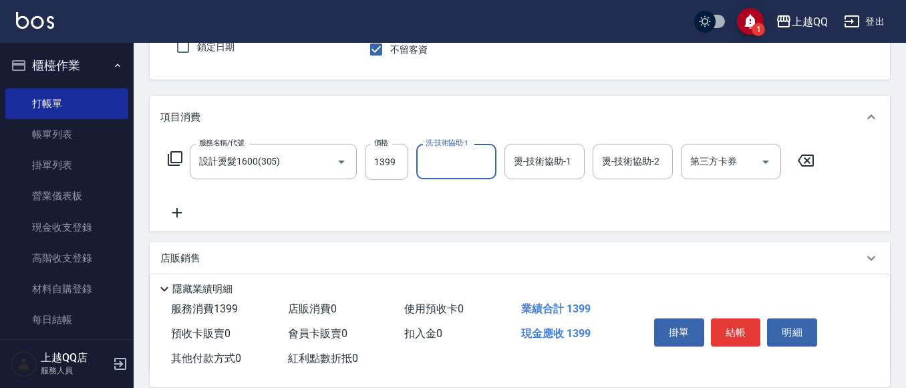
scroll to position [99, 0]
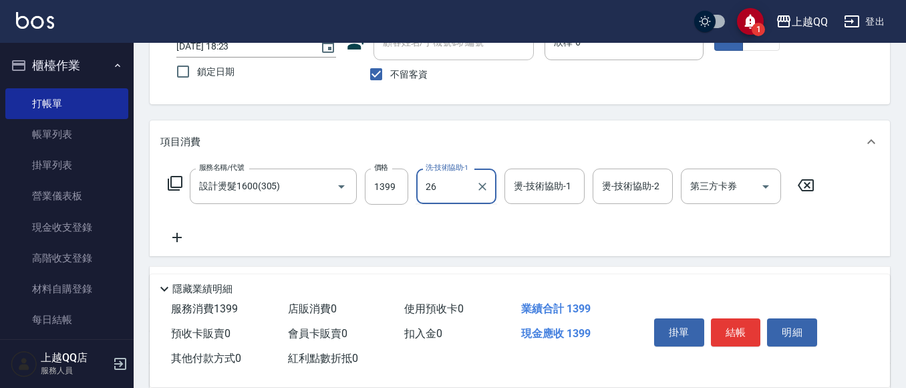
type input "[PERSON_NAME]-26"
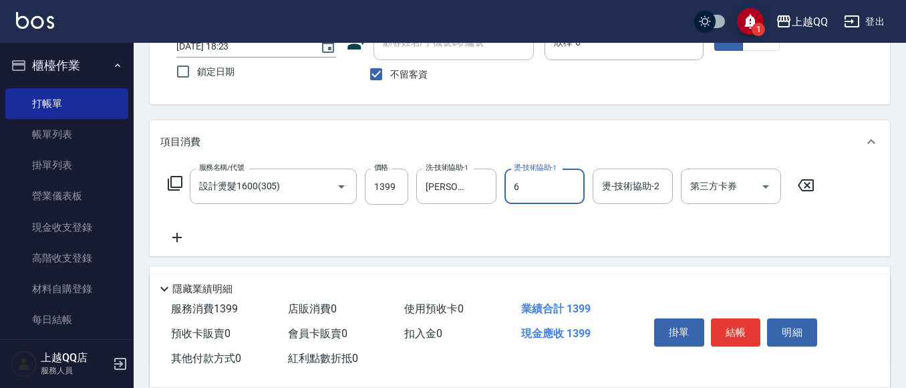
type input "欣樺-6"
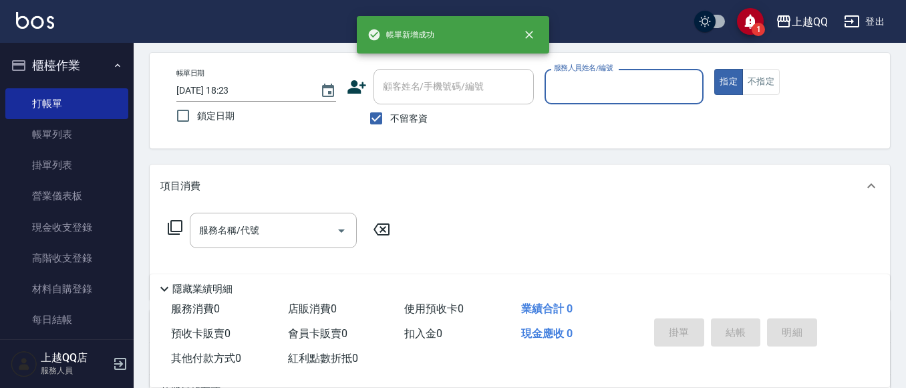
scroll to position [32, 0]
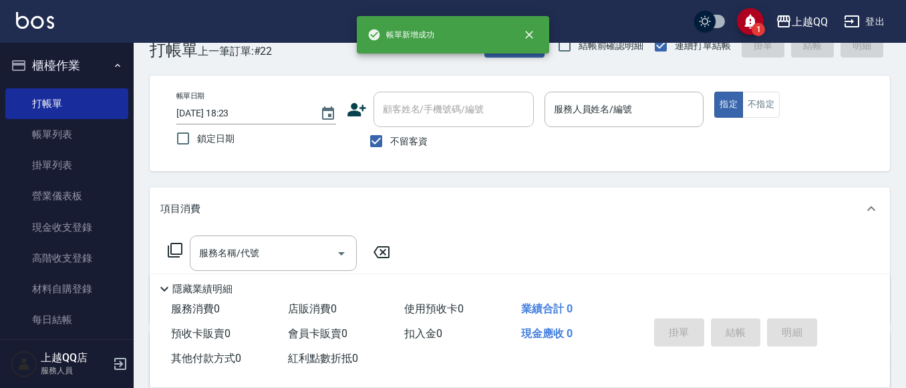
drag, startPoint x: 396, startPoint y: 145, endPoint x: 412, endPoint y: 120, distance: 29.5
click at [396, 144] on span "不留客資" at bounding box center [408, 141] width 37 height 14
click at [390, 144] on input "不留客資" at bounding box center [376, 141] width 28 height 28
checkbox input "false"
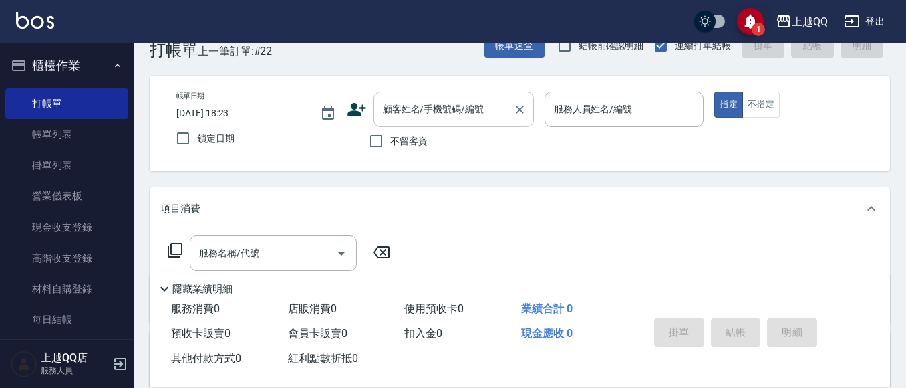
click at [424, 104] on div "顧客姓名/手機號碼/編號 顧客姓名/手機號碼/編號" at bounding box center [454, 109] width 160 height 35
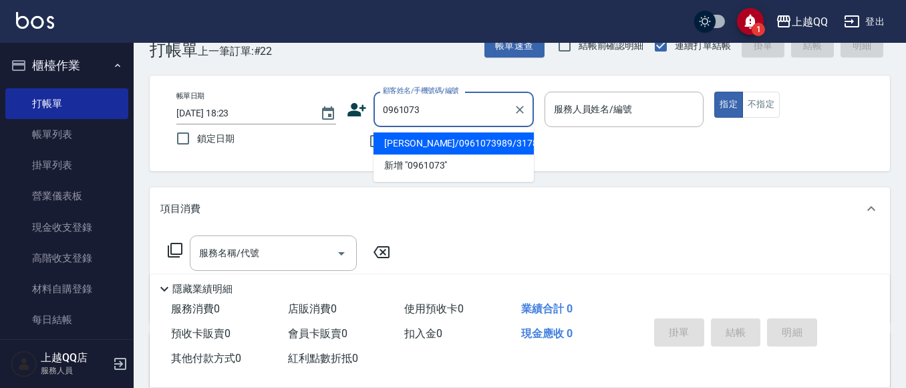
click at [471, 146] on li "[PERSON_NAME]/0961073989/3178" at bounding box center [454, 143] width 160 height 22
type input "[PERSON_NAME]/0961073989/3178"
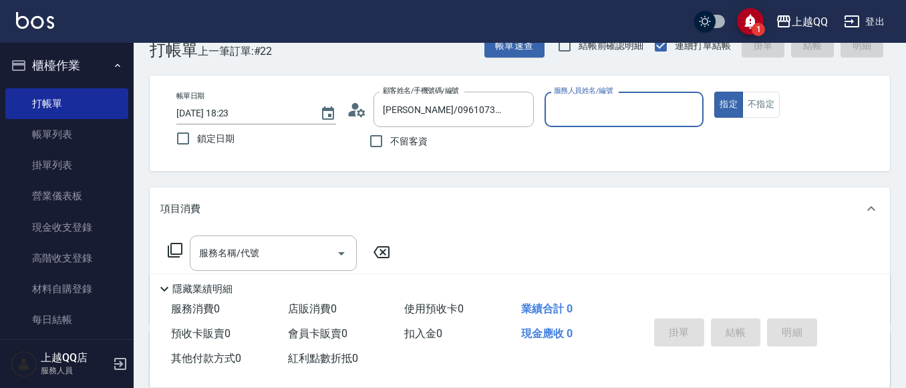
type input "欣樺-6"
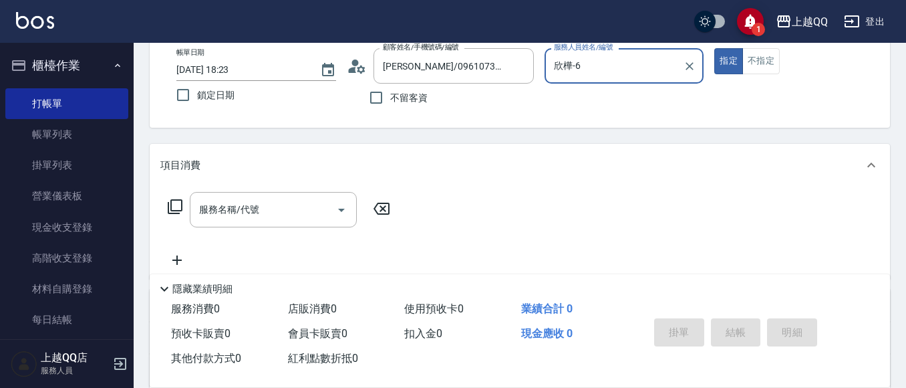
scroll to position [99, 0]
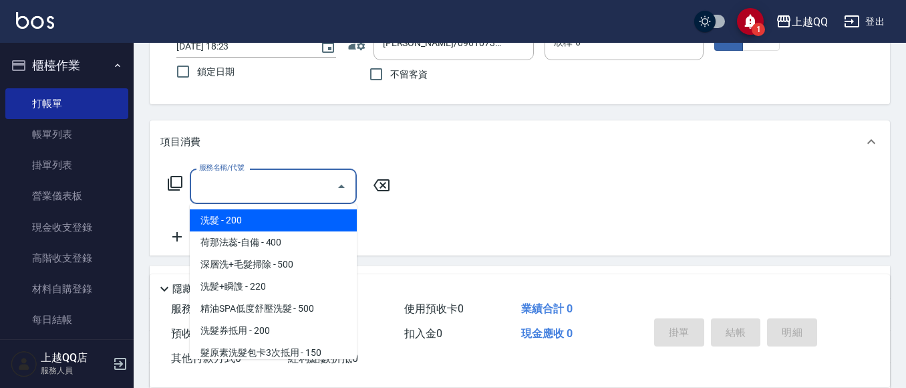
click at [291, 195] on input "服務名稱/代號" at bounding box center [263, 185] width 135 height 23
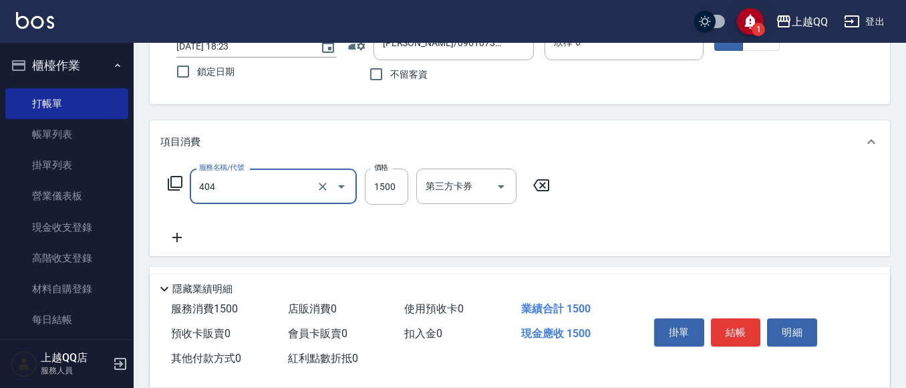
type input "設計染髮(404)"
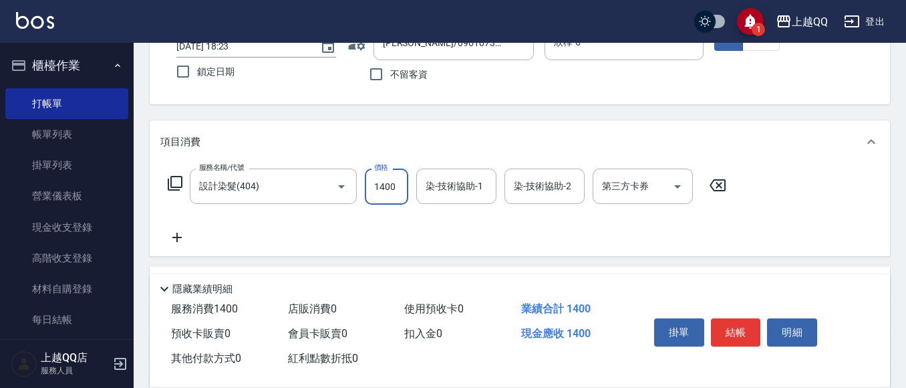
type input "1400"
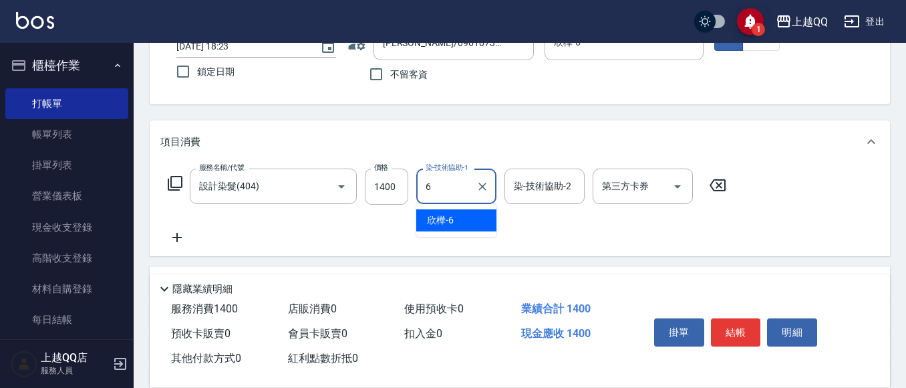
type input "欣樺-6"
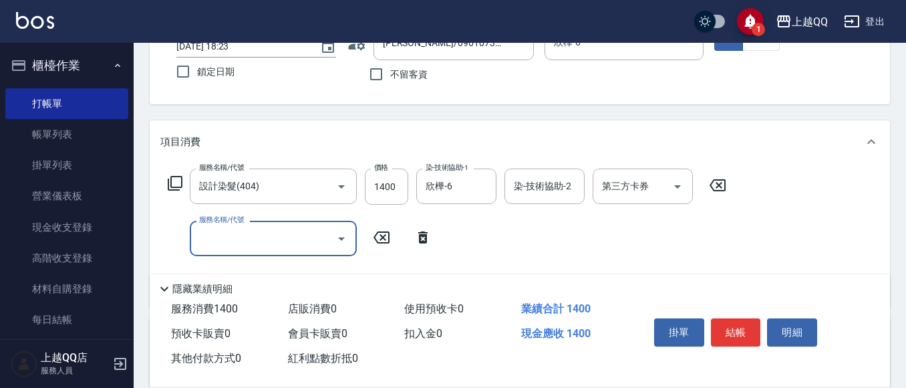
type input "4"
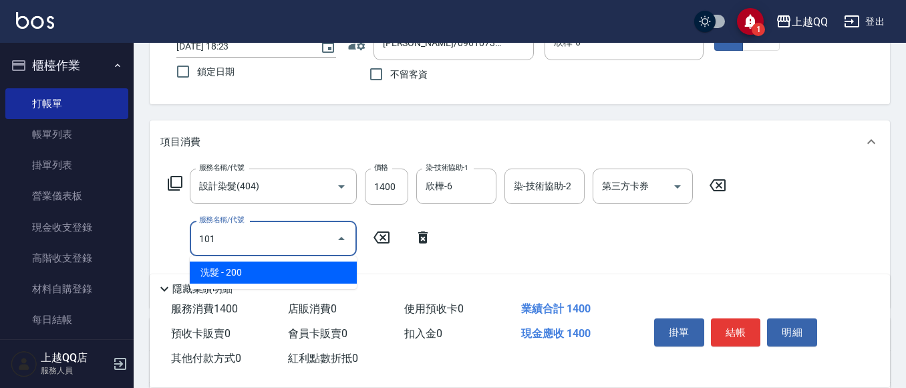
type input "洗髮(101)"
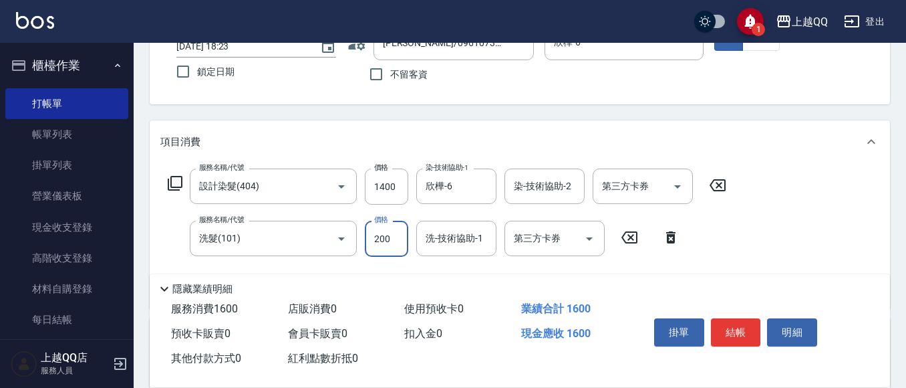
scroll to position [166, 0]
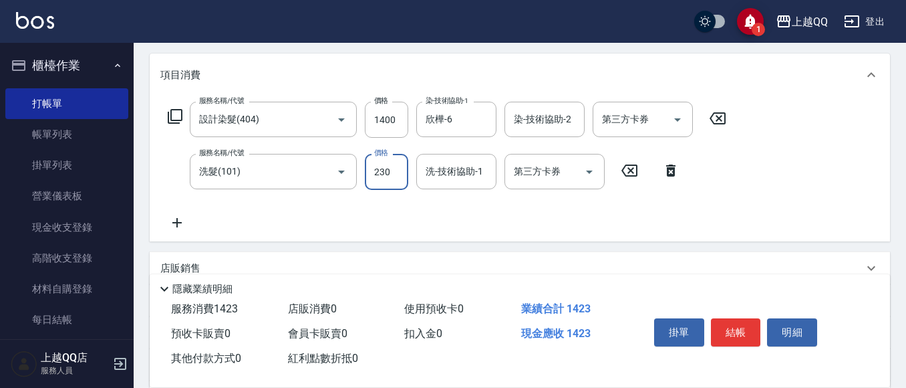
type input "230"
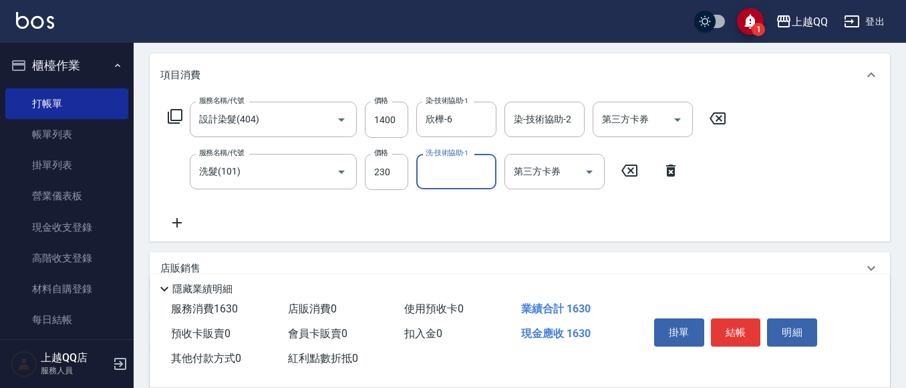
type input "1"
type input "[PERSON_NAME]-25"
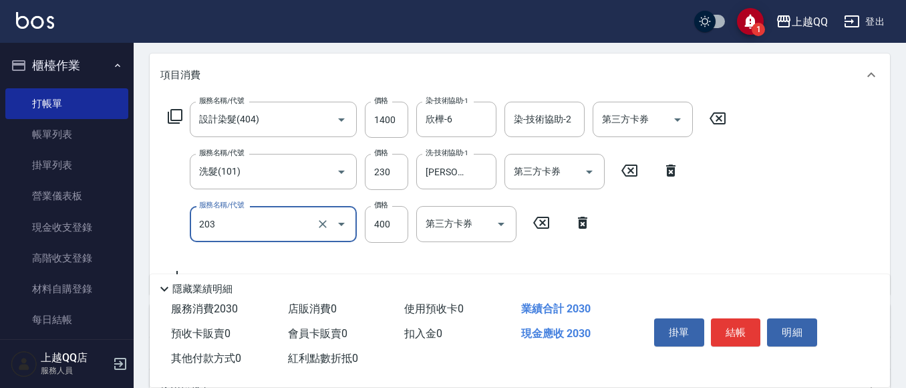
type input "指定單剪(203)"
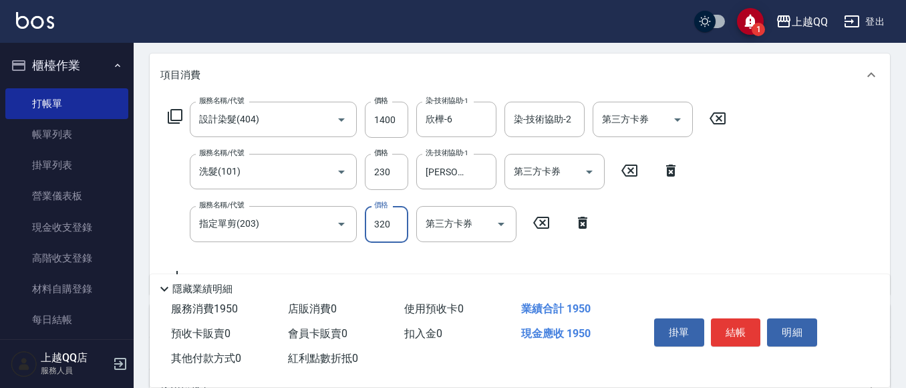
type input "320"
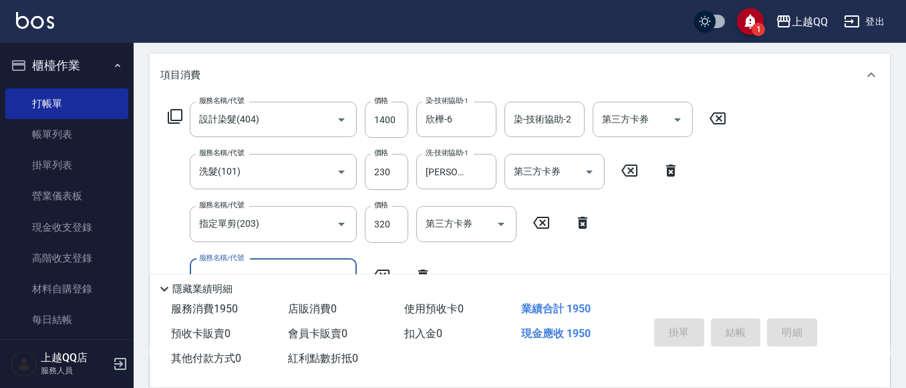
type input "[DATE] 18:24"
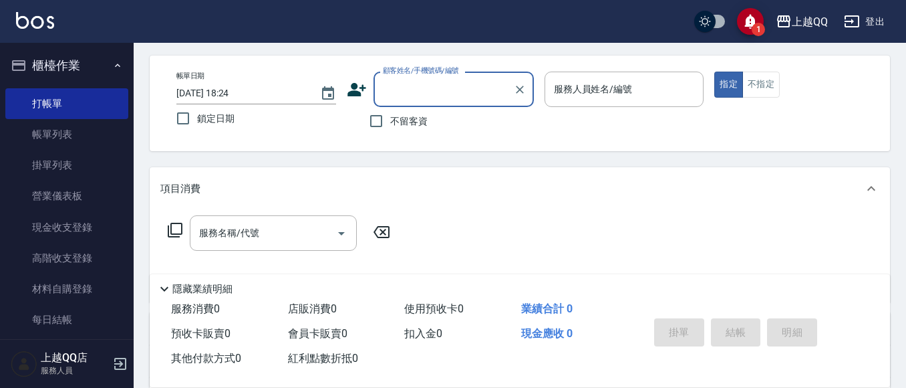
scroll to position [67, 0]
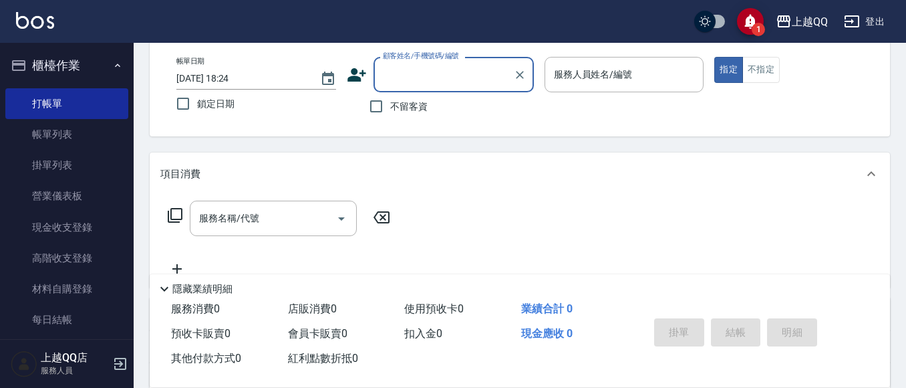
drag, startPoint x: 388, startPoint y: 112, endPoint x: 630, endPoint y: 36, distance: 253.7
click at [397, 107] on label "不留客資" at bounding box center [395, 106] width 66 height 28
click at [390, 107] on input "不留客資" at bounding box center [376, 106] width 28 height 28
checkbox input "true"
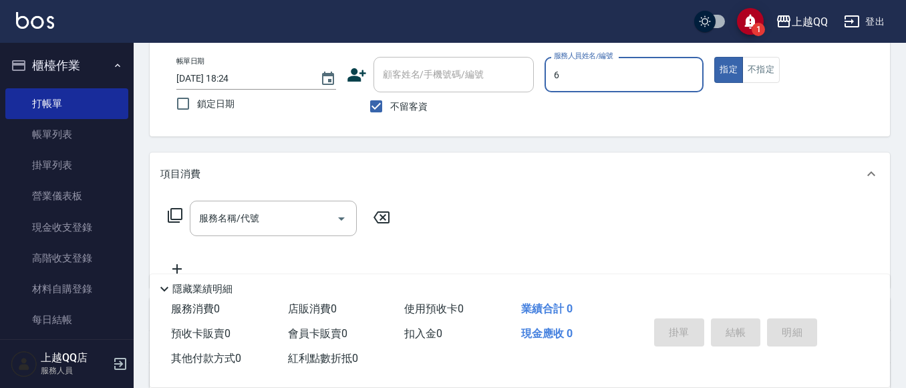
type input "欣樺-6"
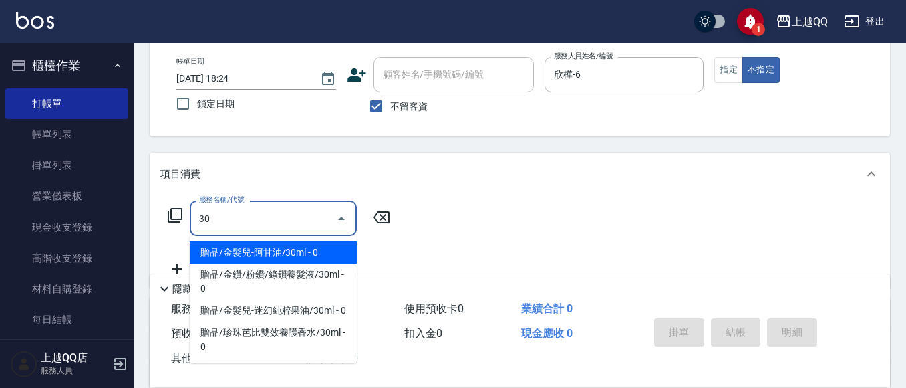
type input "3"
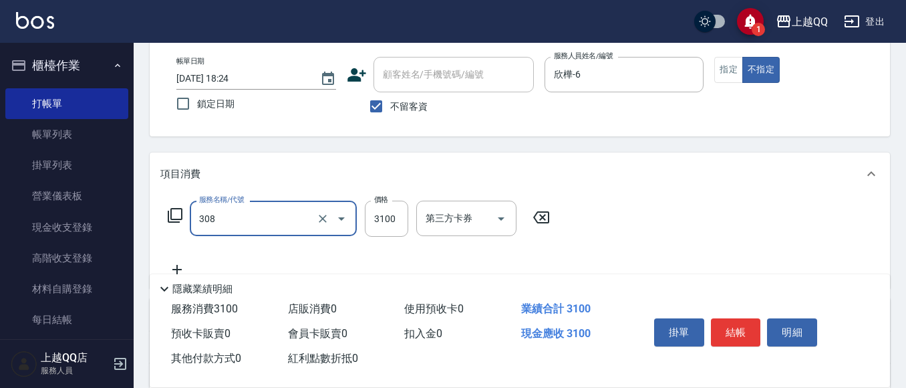
type input "設計燙髮3100(308)"
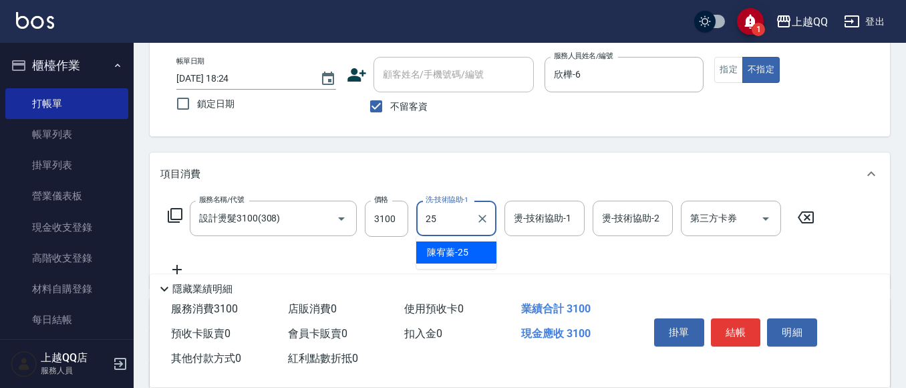
type input "[PERSON_NAME]-25"
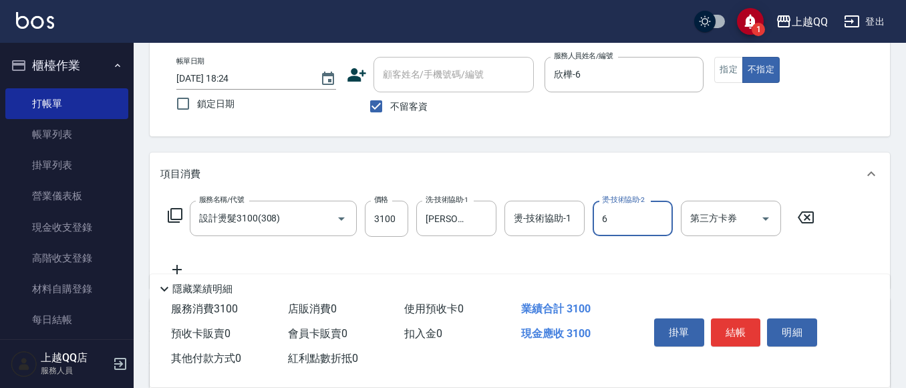
type input "欣樺-6"
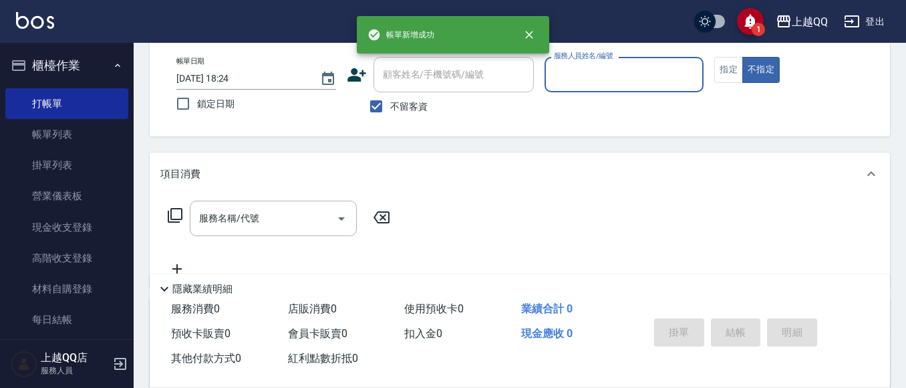
drag, startPoint x: 408, startPoint y: 110, endPoint x: 443, endPoint y: 59, distance: 61.6
click at [413, 106] on span "不留客資" at bounding box center [408, 107] width 37 height 14
click at [390, 106] on input "不留客資" at bounding box center [376, 106] width 28 height 28
checkbox input "false"
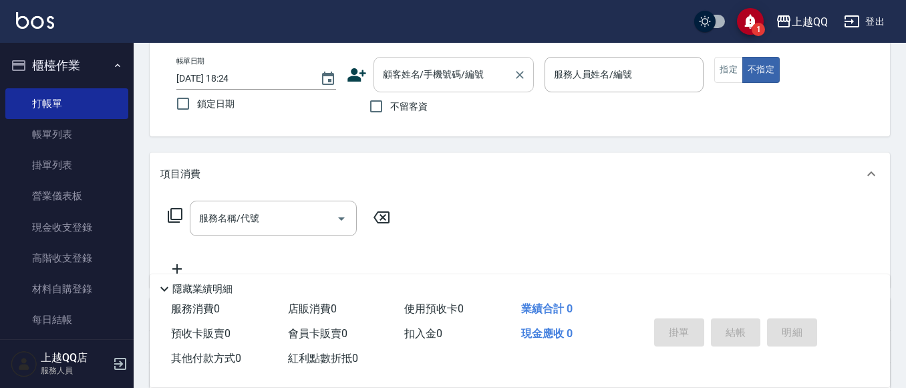
click at [413, 79] on input "顧客姓名/手機號碼/編號" at bounding box center [444, 74] width 128 height 23
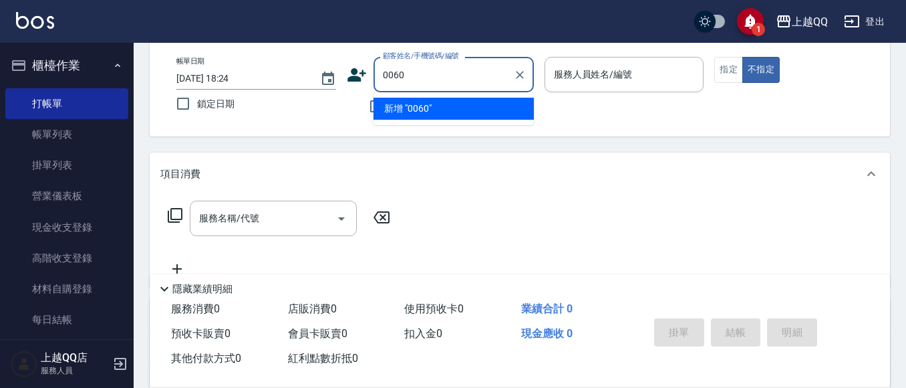
type input "0060"
click at [743, 57] on button "不指定" at bounding box center [761, 70] width 37 height 26
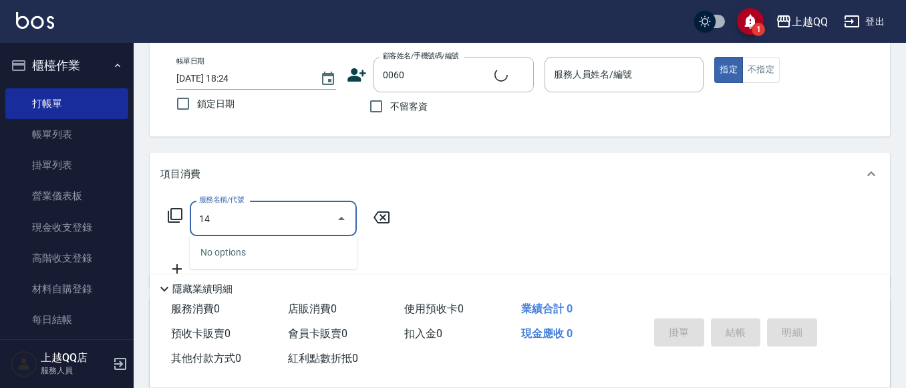
type input "140"
type input "[PERSON_NAME]/0918968932/0060"
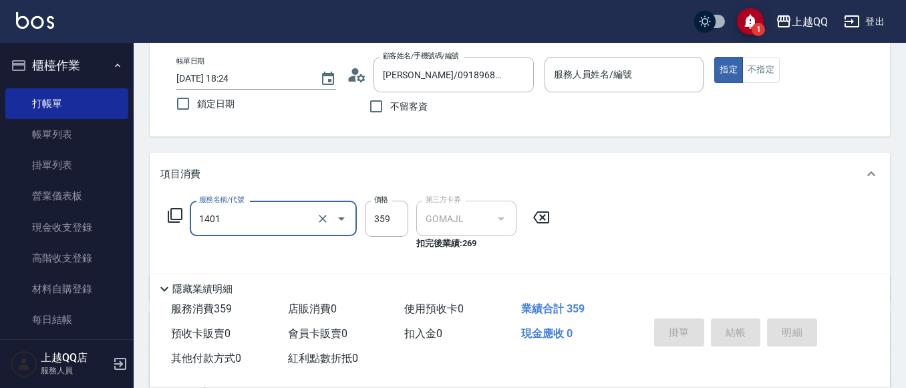
type input "1401"
type input "欣樺-6"
type input "A餐/洗+剪(瞬護/頭皮去角質2選1)(1401)"
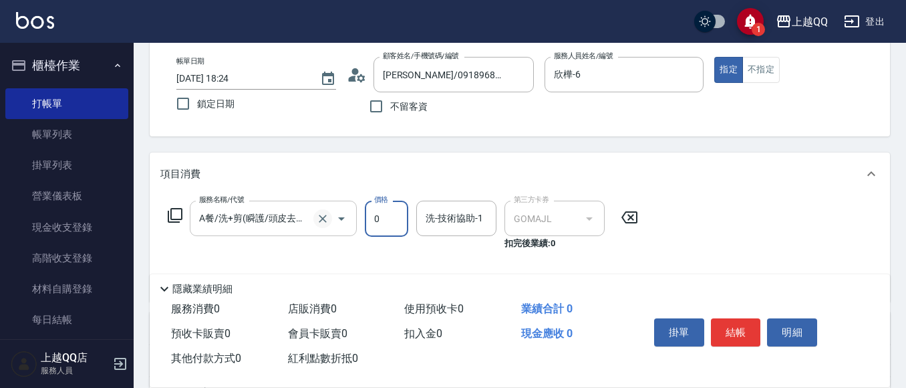
click at [315, 218] on button "Clear" at bounding box center [322, 218] width 19 height 19
type input "0"
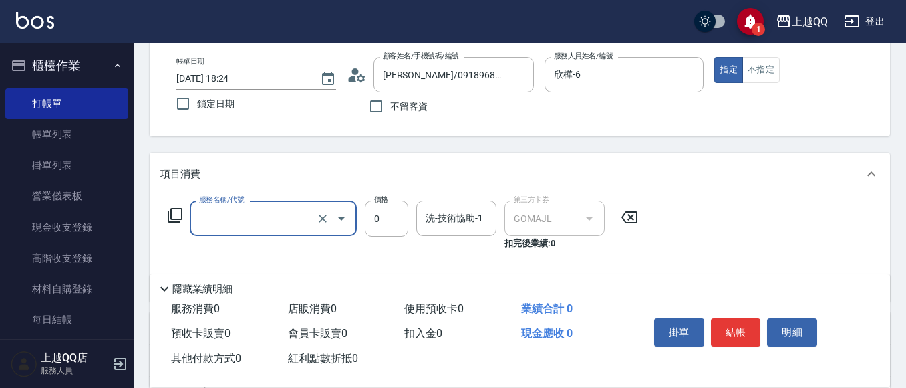
scroll to position [0, 0]
type input "洗髮(101)"
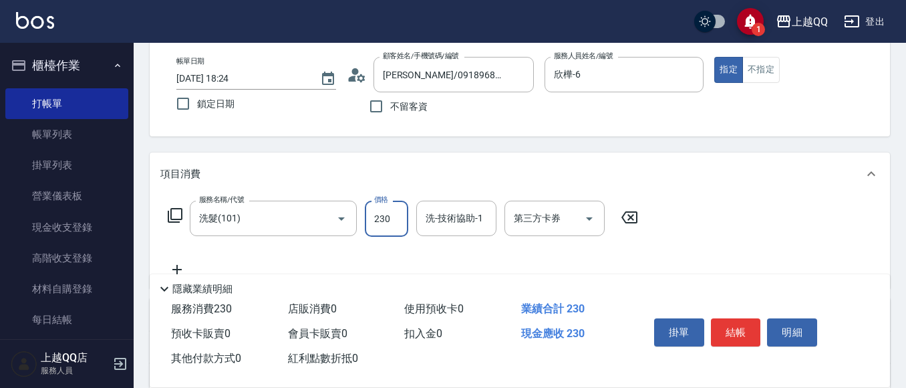
type input "230"
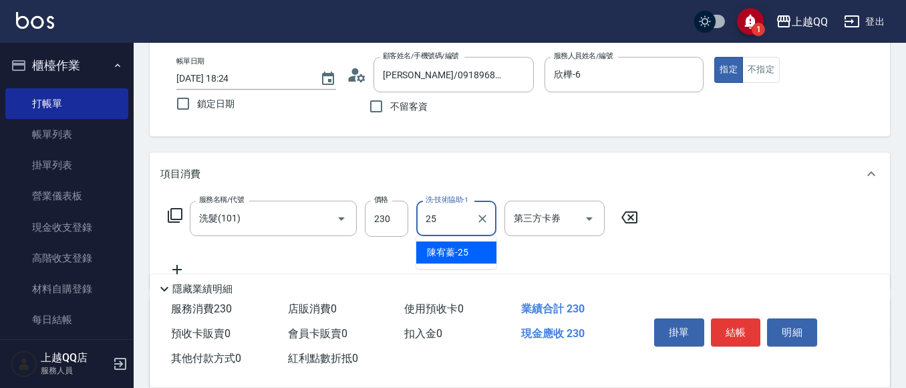
type input "[PERSON_NAME]-25"
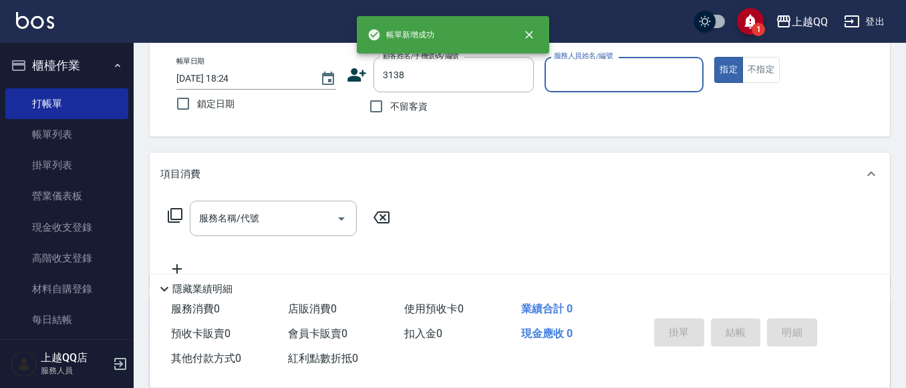
click at [715, 57] on button "指定" at bounding box center [729, 70] width 29 height 26
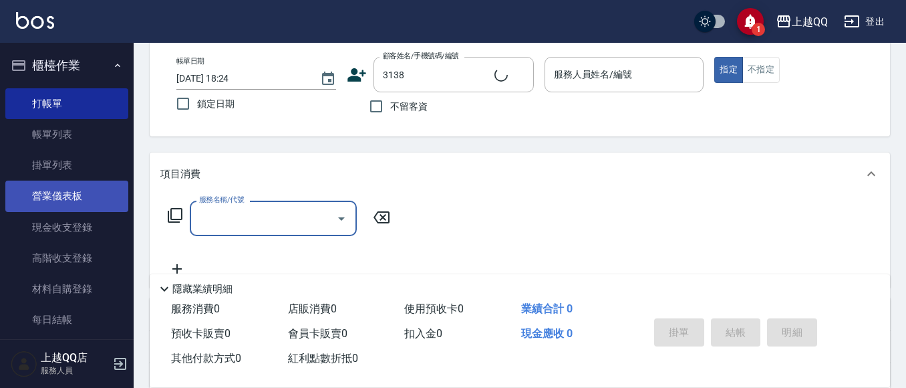
type input "[PERSON_NAME]/0933847533/3138"
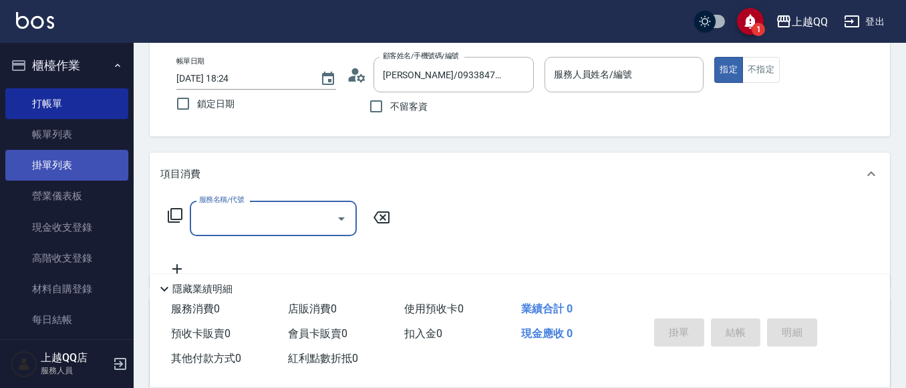
type input "欣樺-6"
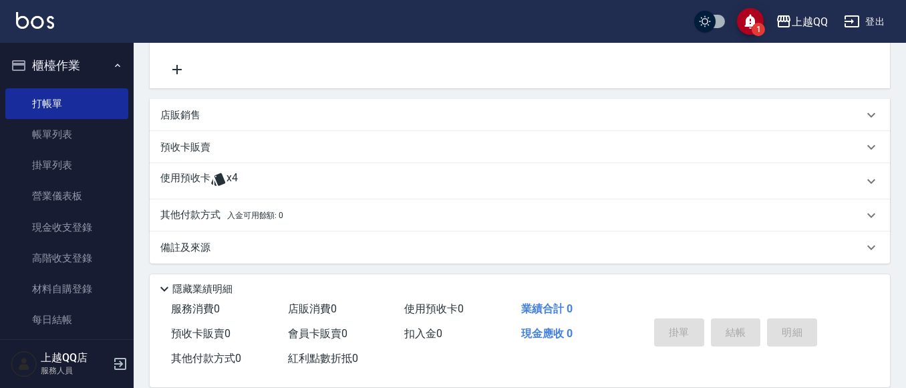
scroll to position [267, 0]
drag, startPoint x: 214, startPoint y: 164, endPoint x: 225, endPoint y: 166, distance: 11.4
click at [217, 165] on div "使用預收卡 x4" at bounding box center [520, 180] width 741 height 36
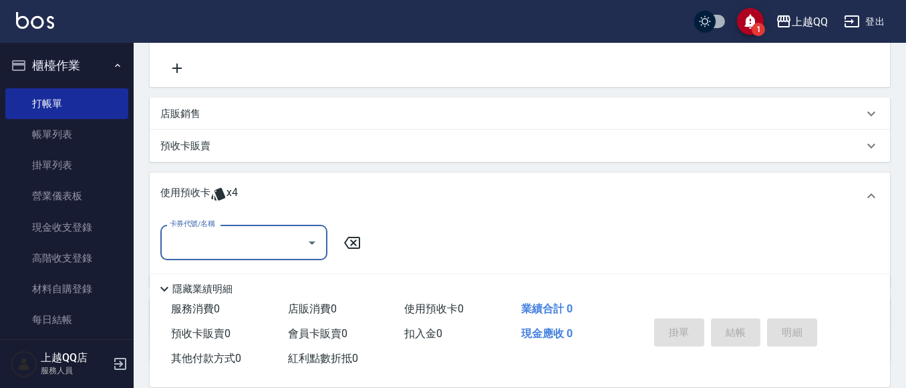
scroll to position [334, 0]
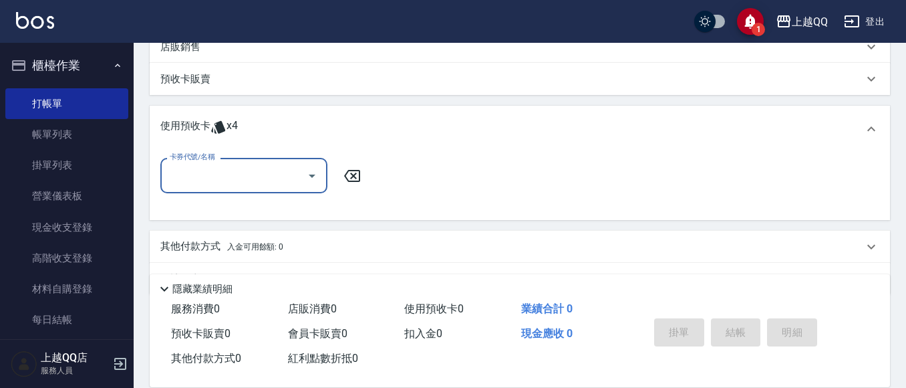
click at [293, 160] on div "卡券代號/名稱" at bounding box center [243, 175] width 167 height 35
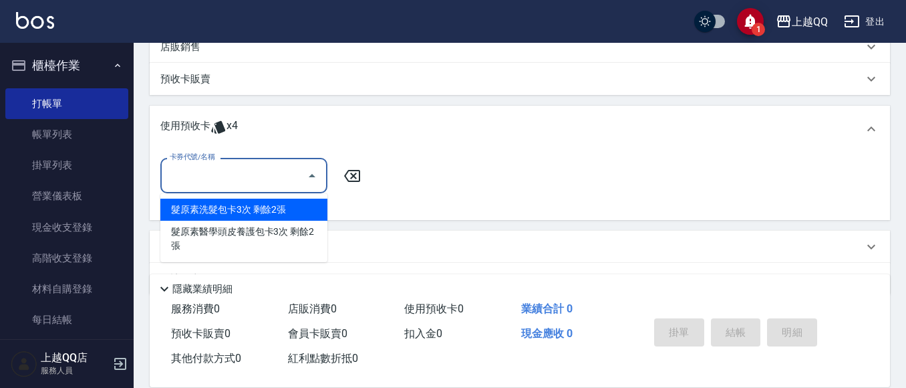
click at [283, 213] on div "髮原素洗髮包卡3次 剩餘2張" at bounding box center [243, 210] width 167 height 22
type input "髮原素洗髮包卡3次"
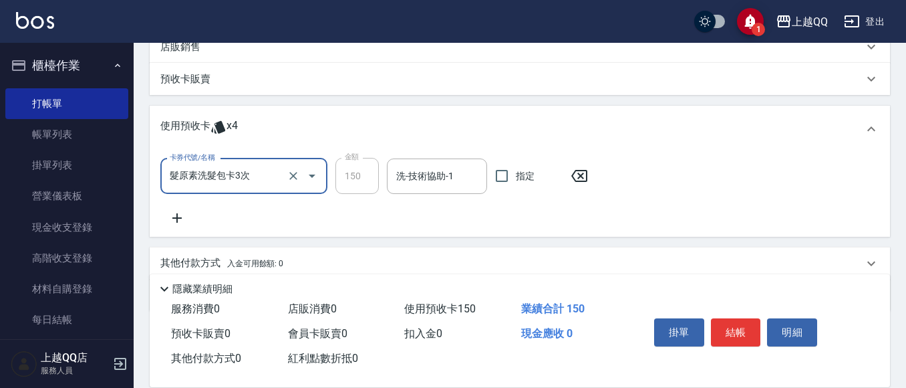
drag, startPoint x: 429, startPoint y: 176, endPoint x: 374, endPoint y: 35, distance: 151.3
click at [426, 174] on input "洗-技術協助-1" at bounding box center [437, 175] width 88 height 23
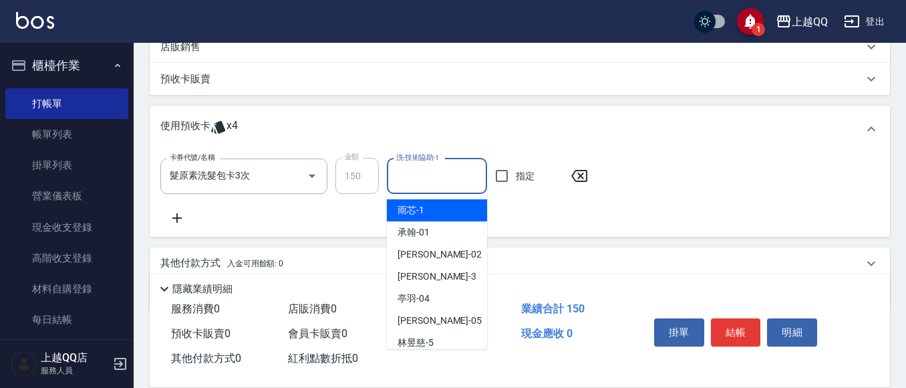
type input "2"
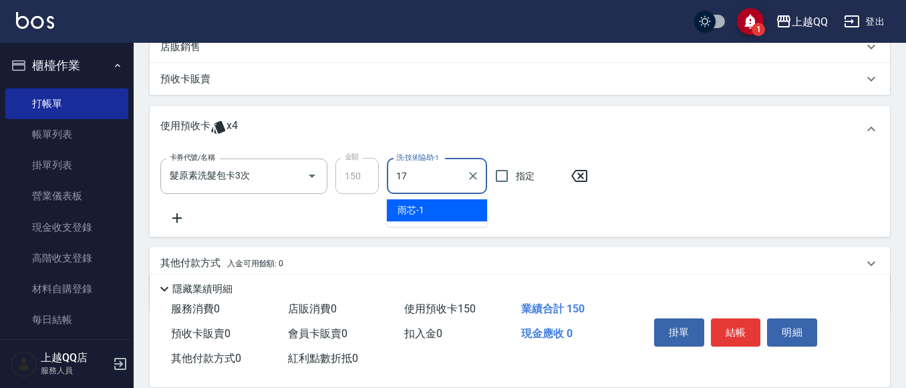
type input "心佑-17"
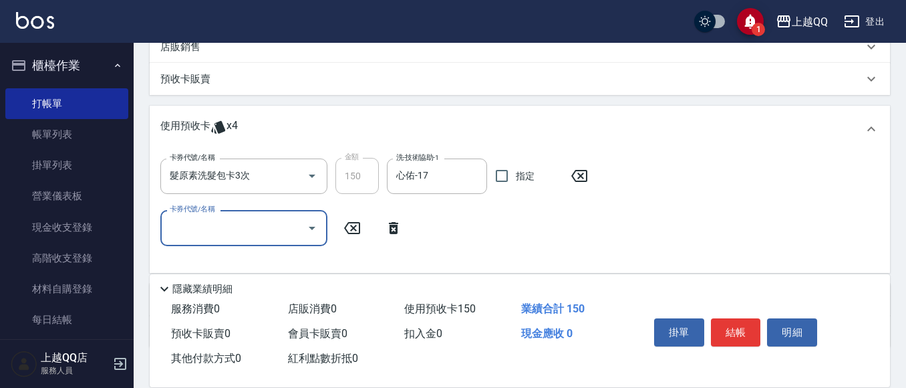
click at [265, 218] on input "卡券代號/名稱" at bounding box center [233, 227] width 135 height 23
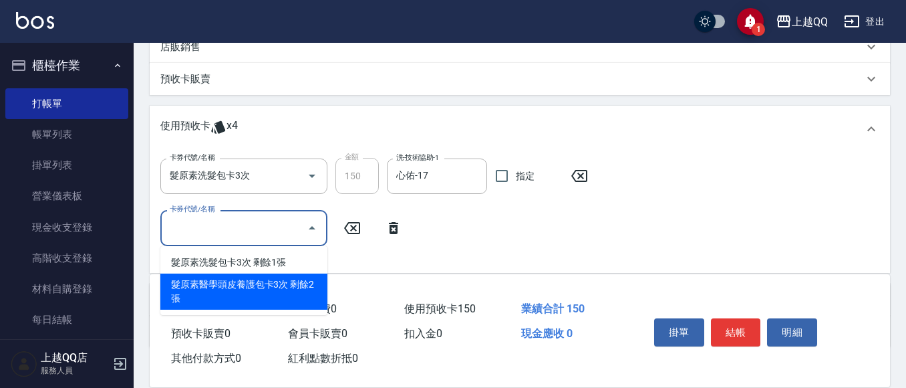
drag, startPoint x: 253, startPoint y: 279, endPoint x: 602, endPoint y: 247, distance: 349.7
click at [255, 280] on div "髮原素醫學頭皮養護包卡3次 剩餘2張" at bounding box center [243, 291] width 167 height 36
type input "髮原素醫學頭皮養護包卡3次"
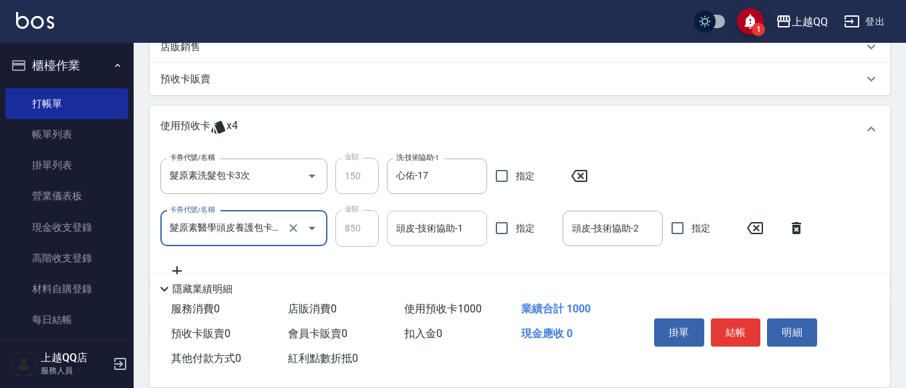
click at [396, 234] on input "頭皮-技術協助-1" at bounding box center [437, 228] width 88 height 23
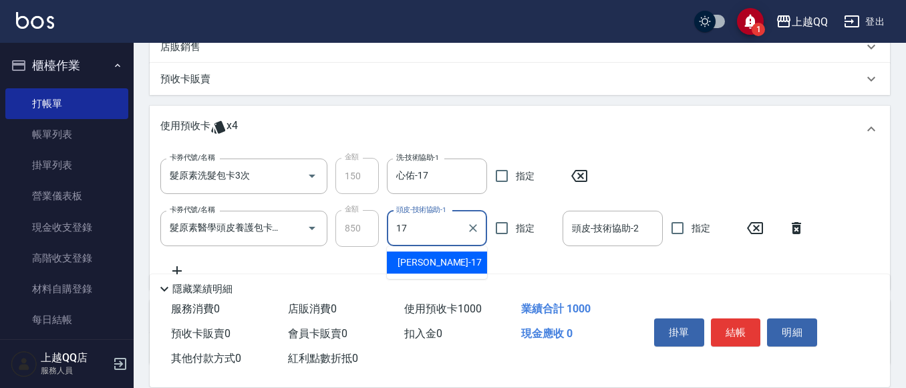
type input "心佑-17"
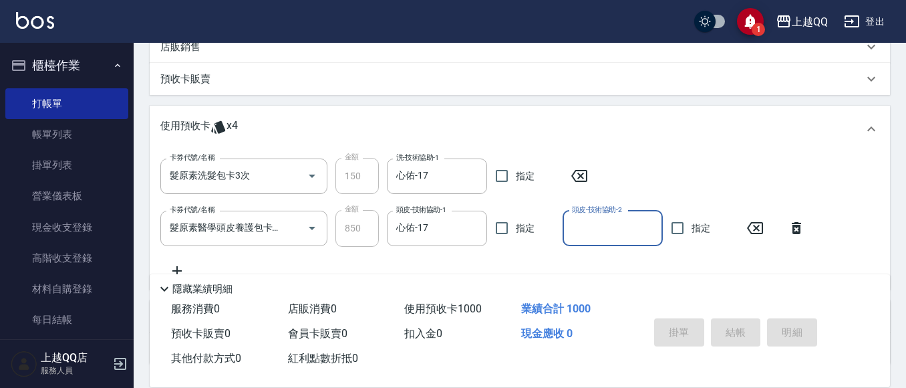
type input "[DATE] 18:25"
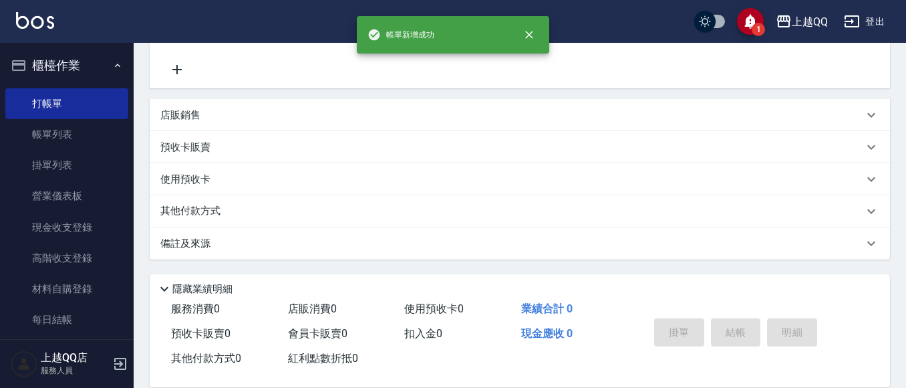
scroll to position [0, 0]
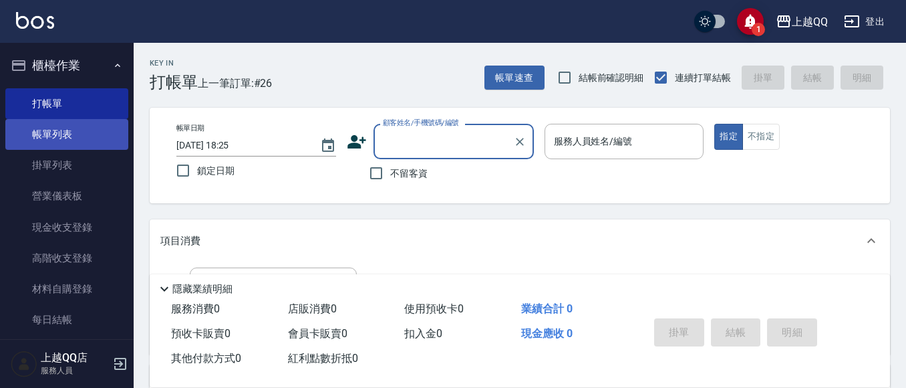
click at [46, 121] on link "帳單列表" at bounding box center [66, 134] width 123 height 31
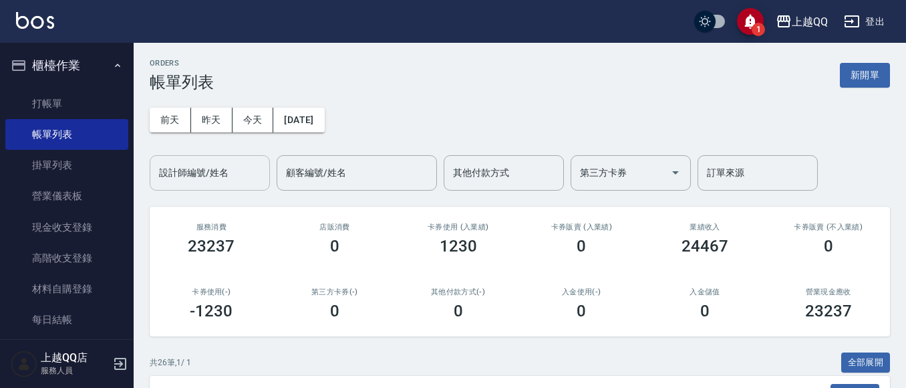
click at [201, 170] on input "設計師編號/姓名" at bounding box center [210, 172] width 108 height 23
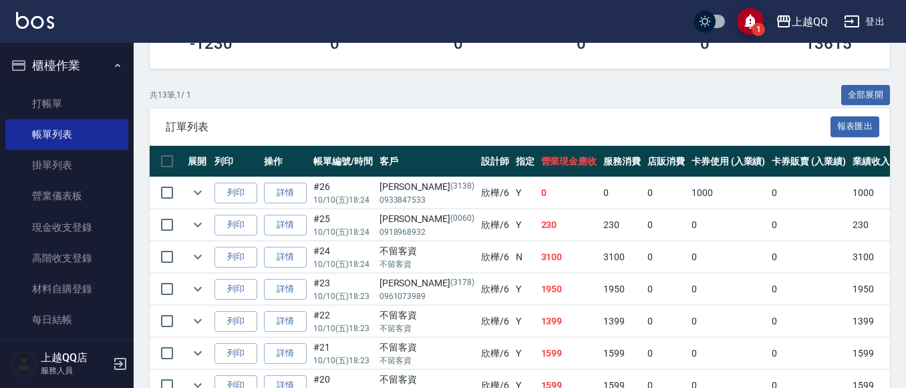
scroll to position [468, 0]
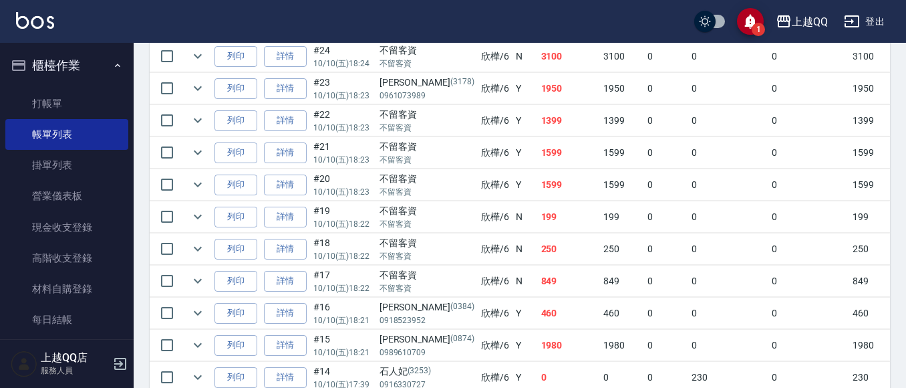
type input "欣樺-6"
click at [294, 146] on link "詳情" at bounding box center [285, 152] width 43 height 21
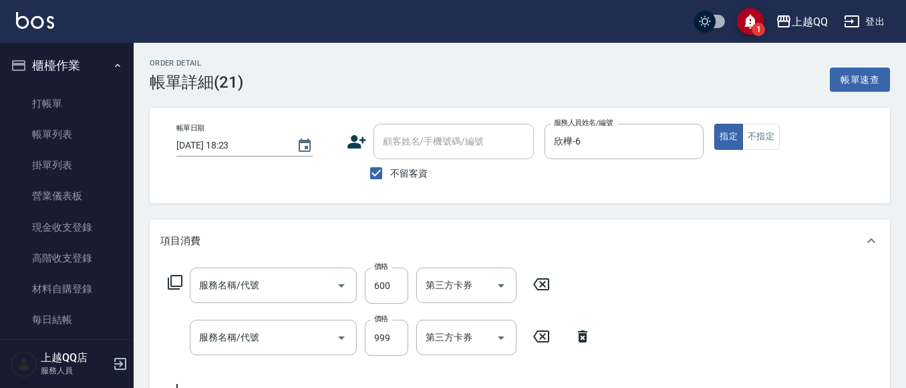
type input "[DATE] 18:23"
checkbox input "true"
type input "欣樺-6"
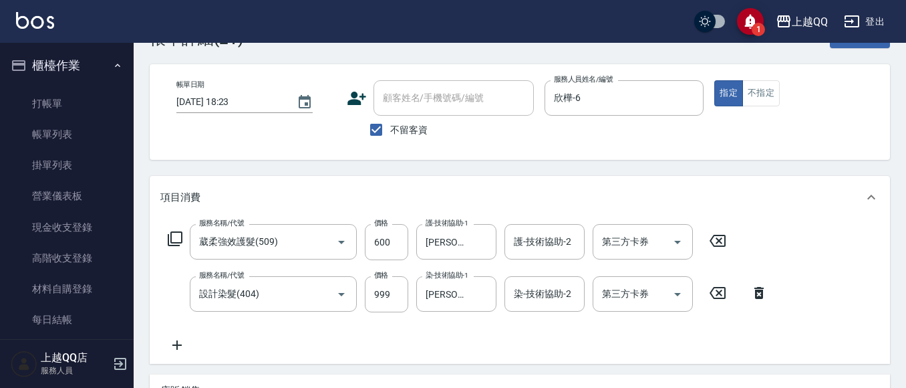
type input "葳柔強效護髮(509)"
type input "設計染髮(404)"
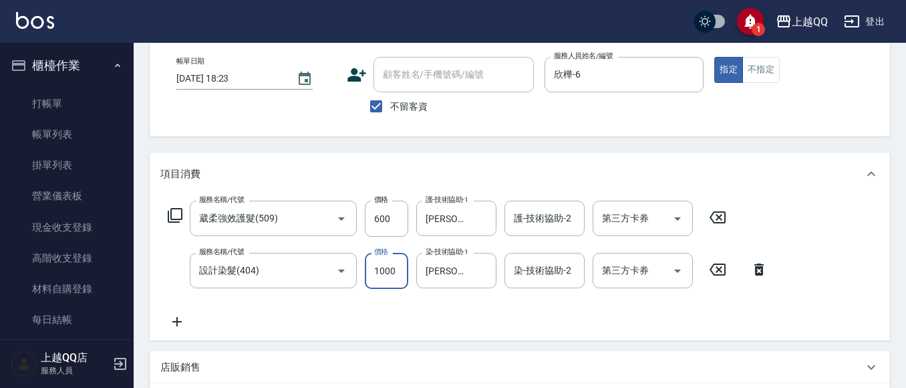
type input "1000"
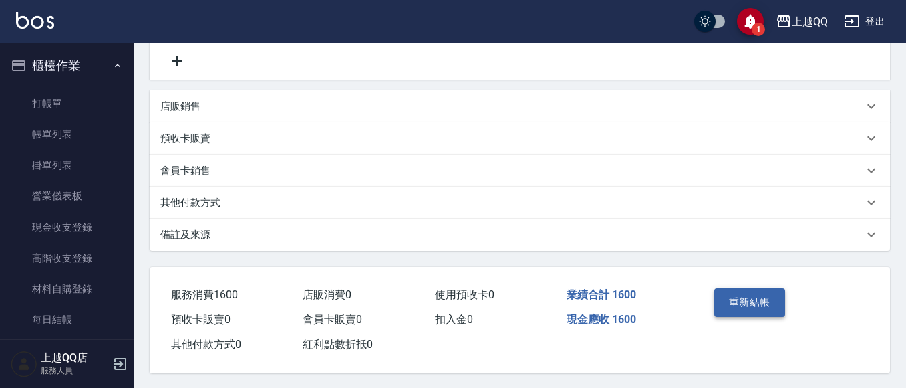
scroll to position [335, 0]
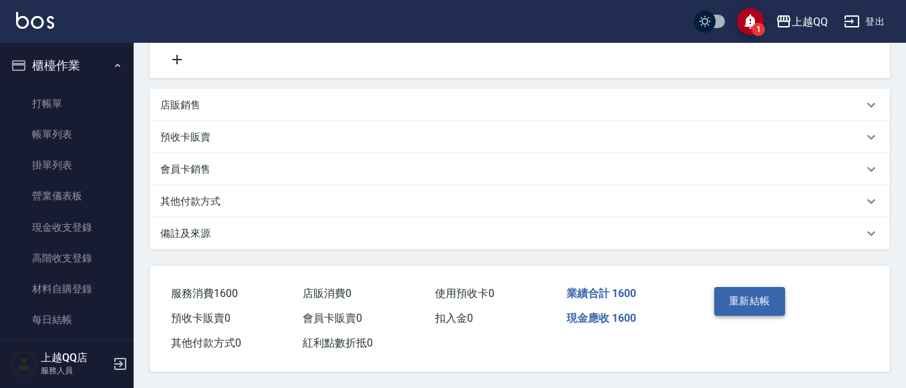
click at [771, 287] on button "重新結帳" at bounding box center [750, 301] width 71 height 28
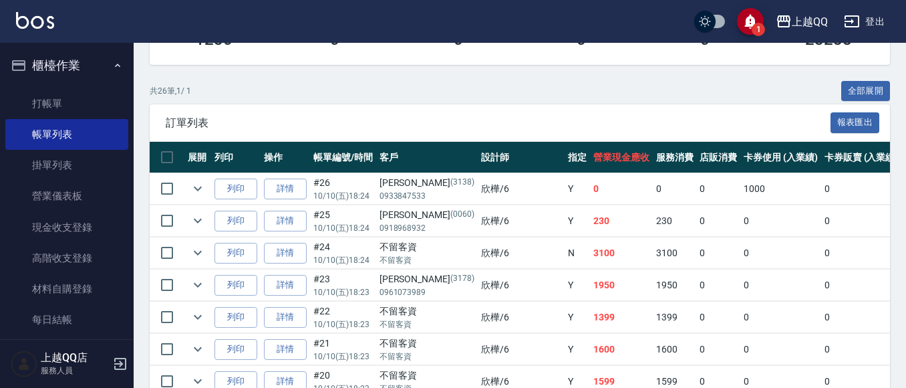
scroll to position [468, 0]
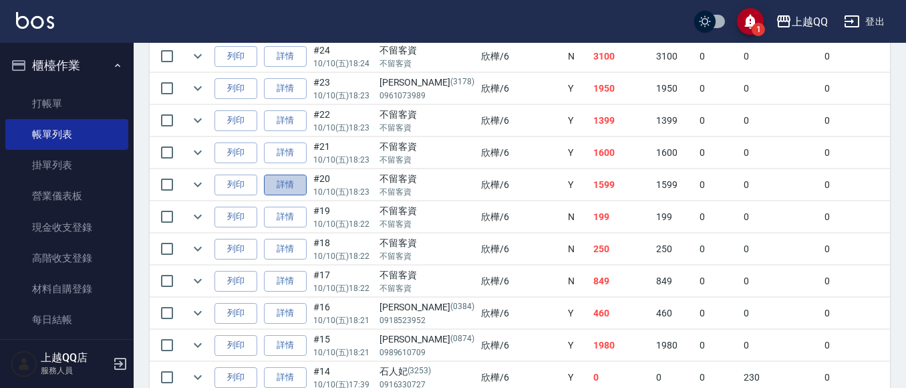
click at [288, 178] on link "詳情" at bounding box center [285, 184] width 43 height 21
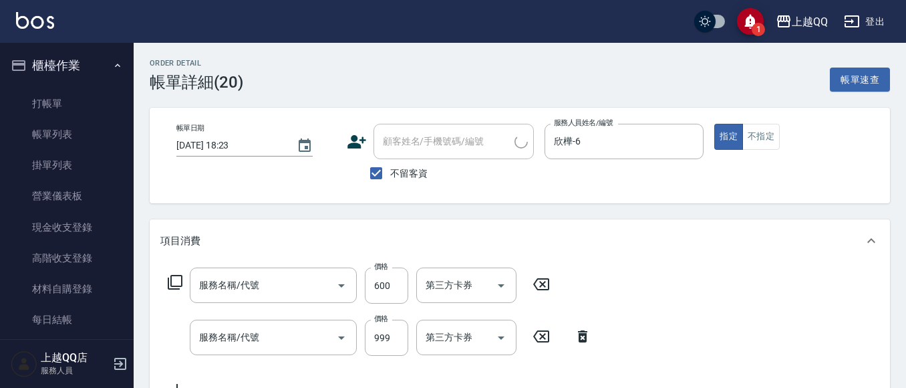
type input "[DATE] 18:23"
checkbox input "true"
type input "欣樺-6"
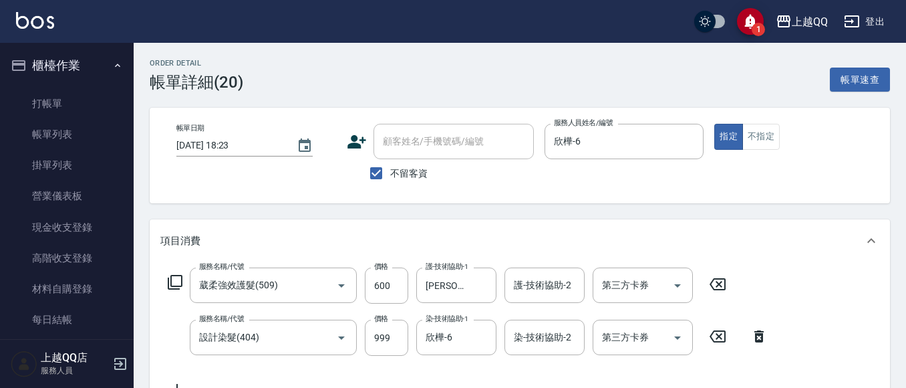
type input "葳柔強效護髮(509)"
type input "設計染髮(404)"
type input "1000"
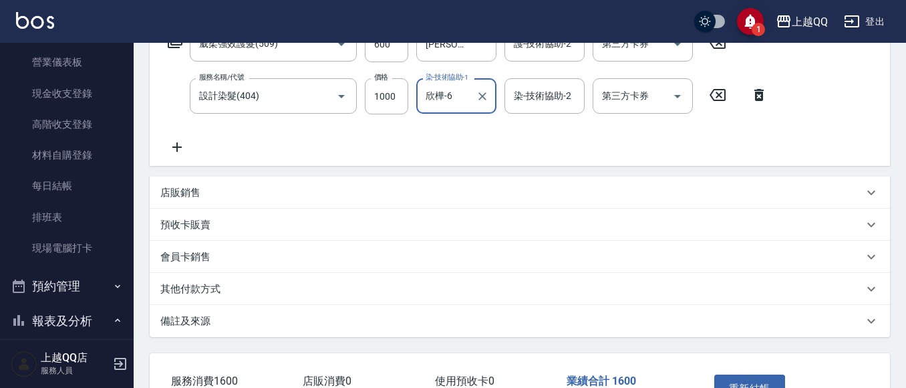
scroll to position [267, 0]
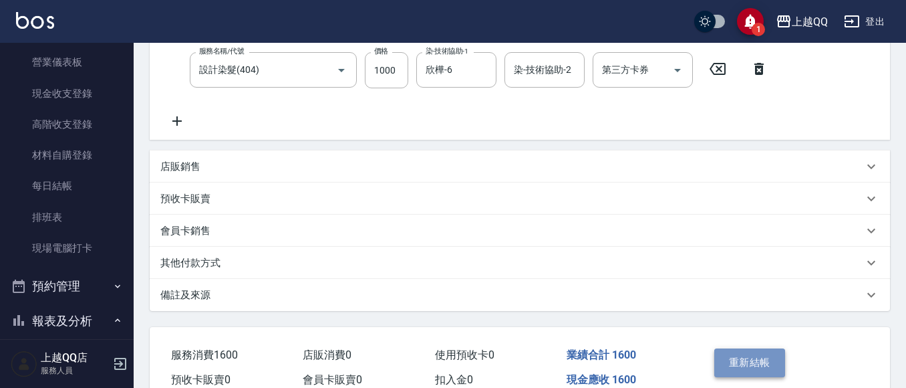
click at [776, 371] on button "重新結帳" at bounding box center [750, 362] width 71 height 28
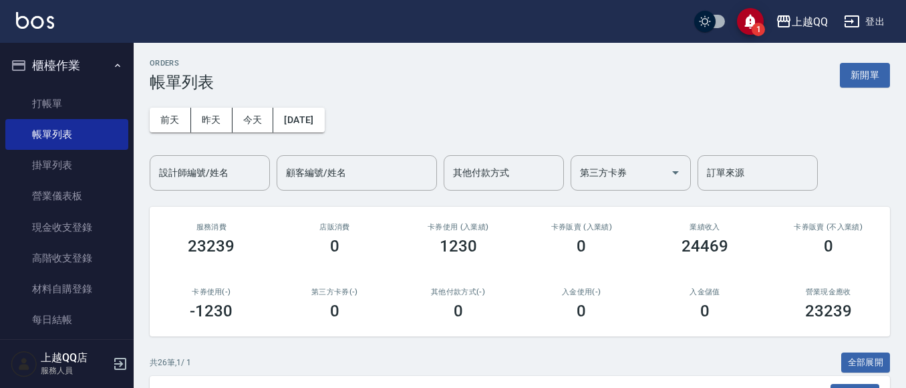
scroll to position [468, 0]
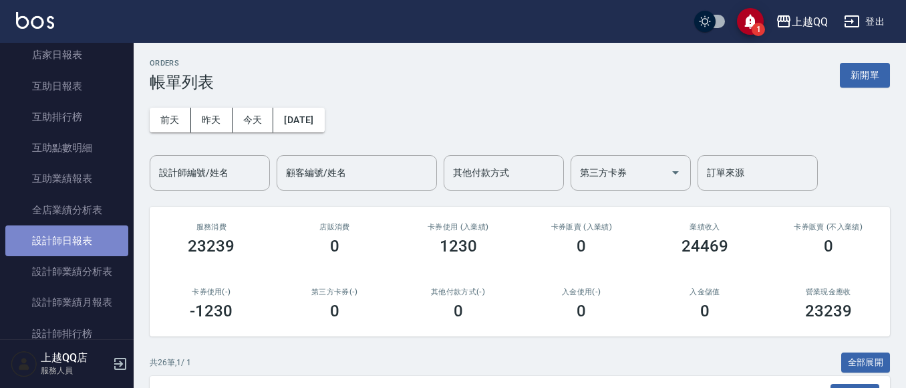
click at [93, 243] on link "設計師日報表" at bounding box center [66, 240] width 123 height 31
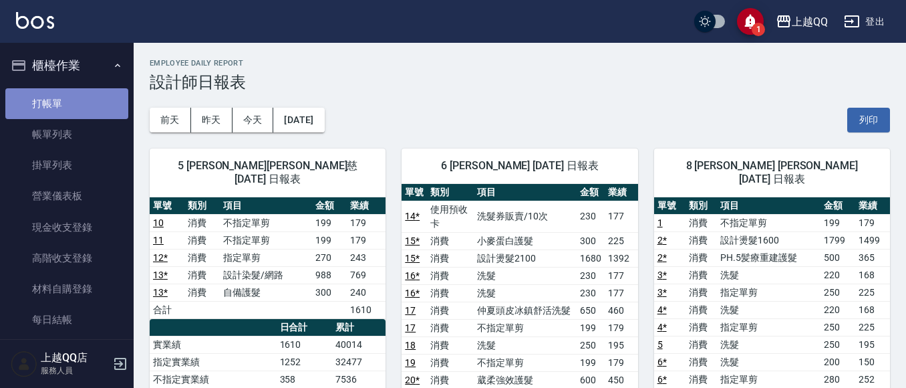
click at [73, 95] on link "打帳單" at bounding box center [66, 103] width 123 height 31
